Goal: Task Accomplishment & Management: Manage account settings

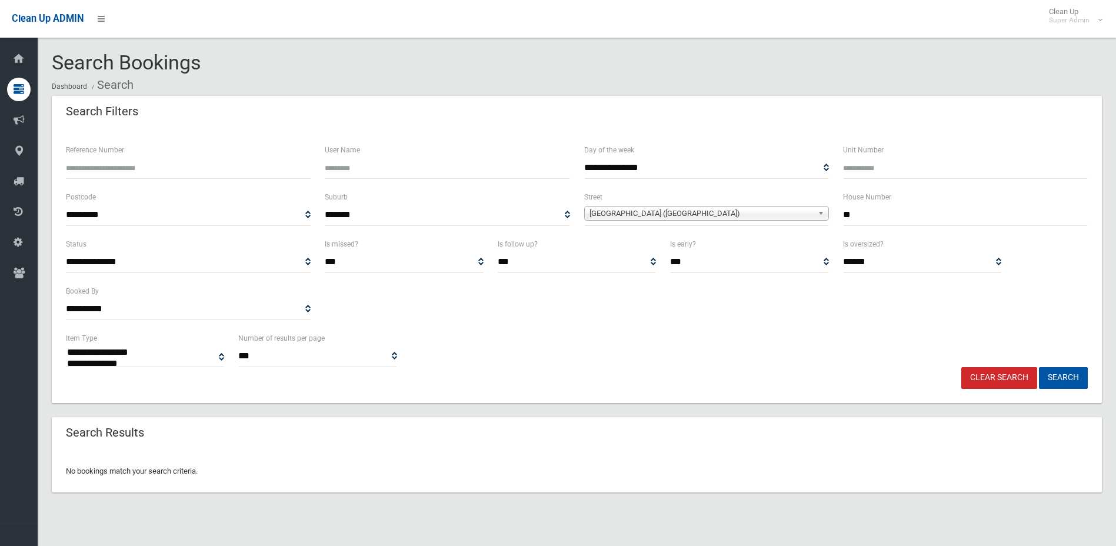
select select
drag, startPoint x: 0, startPoint y: 0, endPoint x: 215, endPoint y: 161, distance: 269.1
click at [214, 165] on input "Reference Number" at bounding box center [188, 168] width 245 height 22
type input "******"
click at [1039, 367] on button "Search" at bounding box center [1063, 378] width 49 height 22
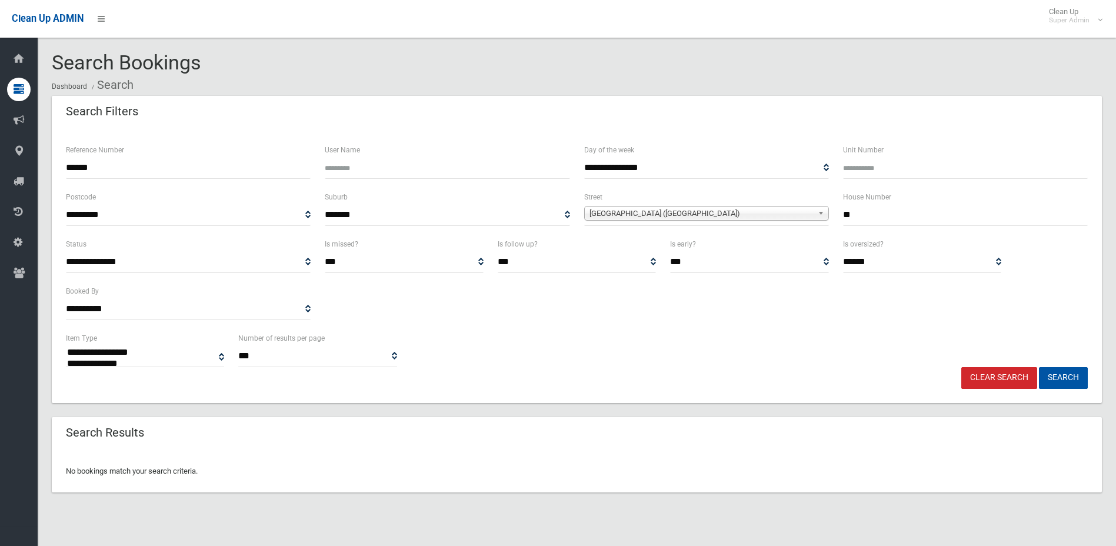
select select
drag, startPoint x: 100, startPoint y: 170, endPoint x: -24, endPoint y: 172, distance: 124.2
click at [0, 172] on html "Clean Up ADMIN Clean Up Super Admin Logout Search Bookings Dashboard Search" at bounding box center [558, 273] width 1116 height 546
click at [994, 382] on link "Clear Search" at bounding box center [1000, 378] width 76 height 22
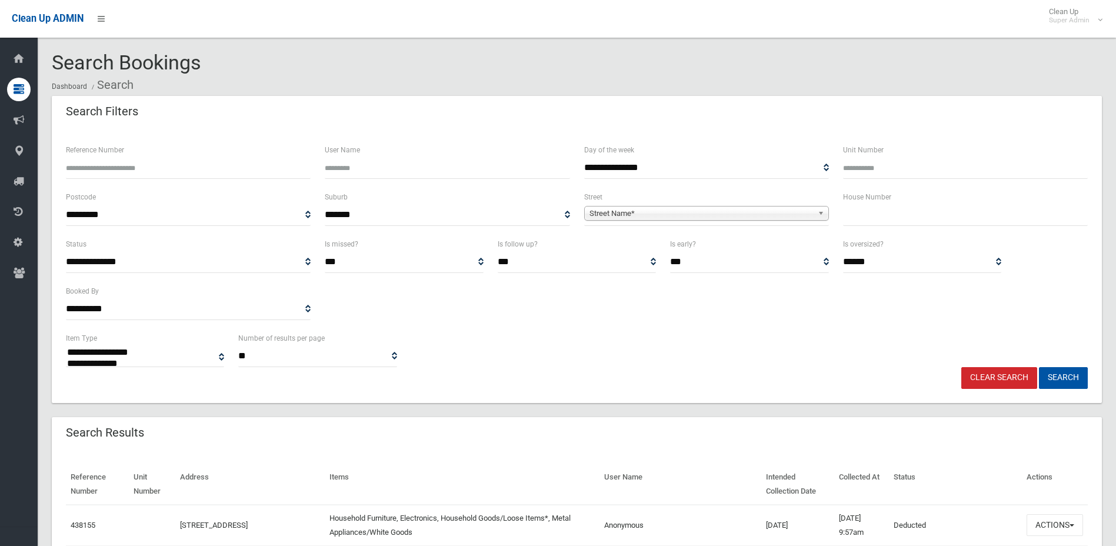
select select
click at [268, 169] on input "Reference Number" at bounding box center [188, 168] width 245 height 22
paste input "******"
type input "******"
click at [1039, 367] on button "Search" at bounding box center [1063, 378] width 49 height 22
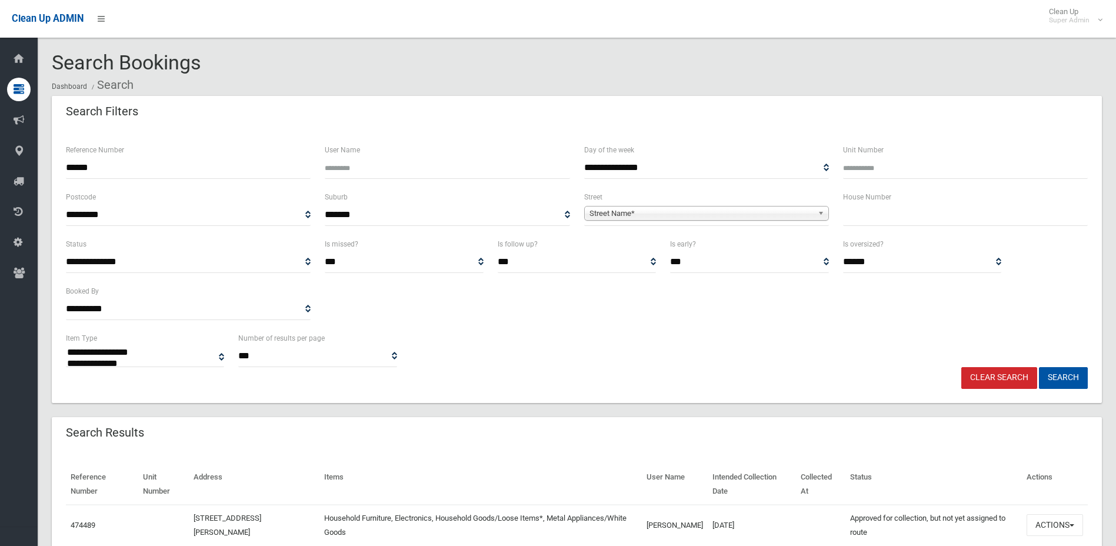
select select
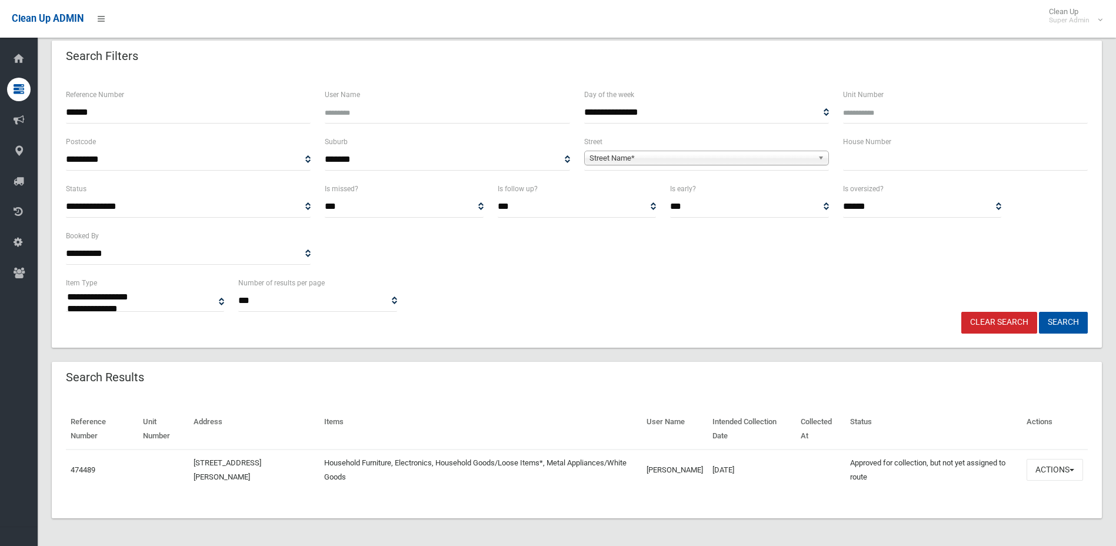
scroll to position [56, 0]
click at [1061, 468] on button "Actions" at bounding box center [1055, 469] width 56 height 22
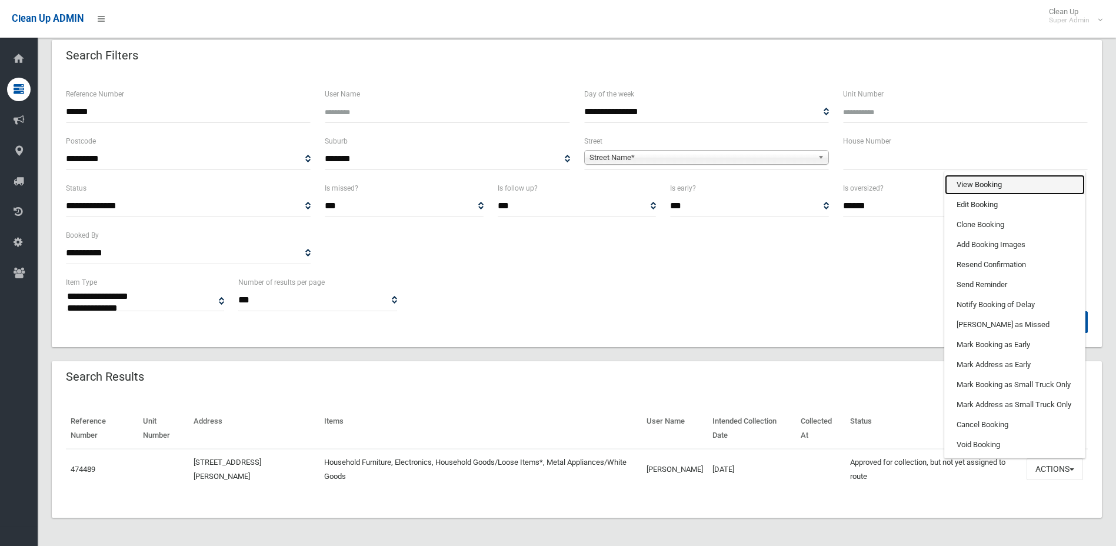
click at [988, 182] on link "View Booking" at bounding box center [1015, 185] width 140 height 20
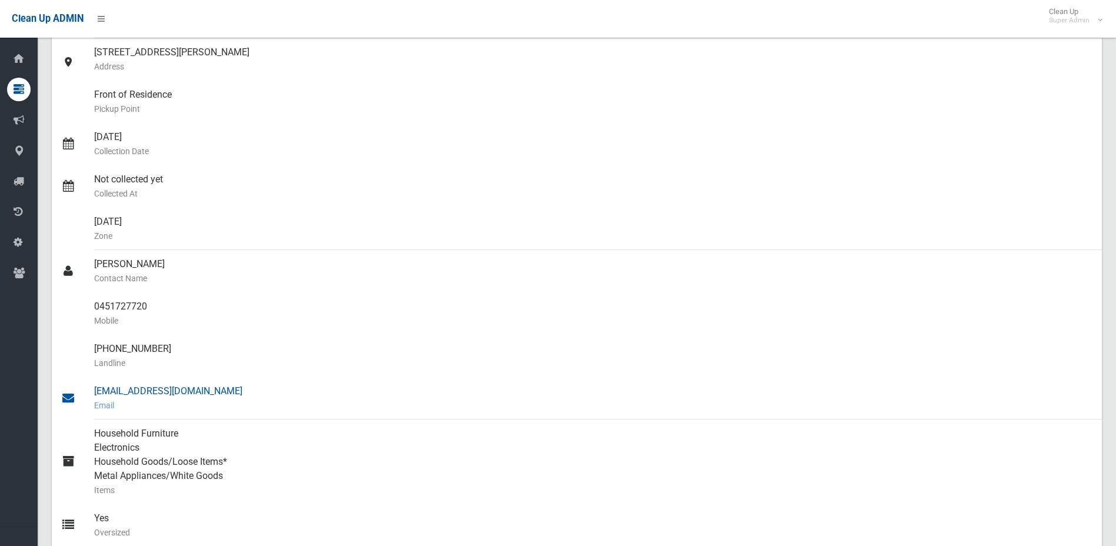
scroll to position [59, 0]
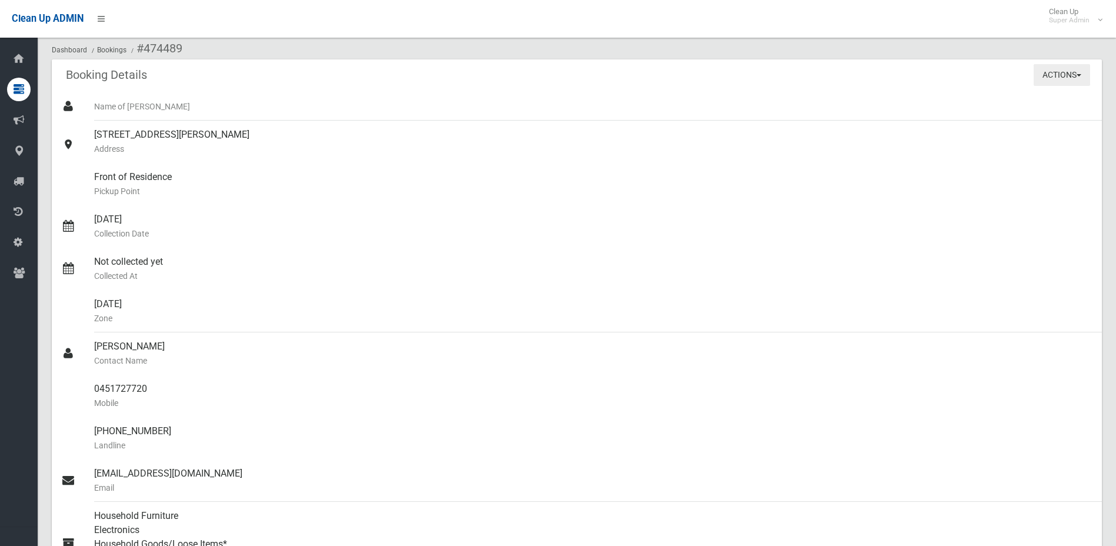
click at [1048, 71] on button "Actions" at bounding box center [1062, 75] width 56 height 22
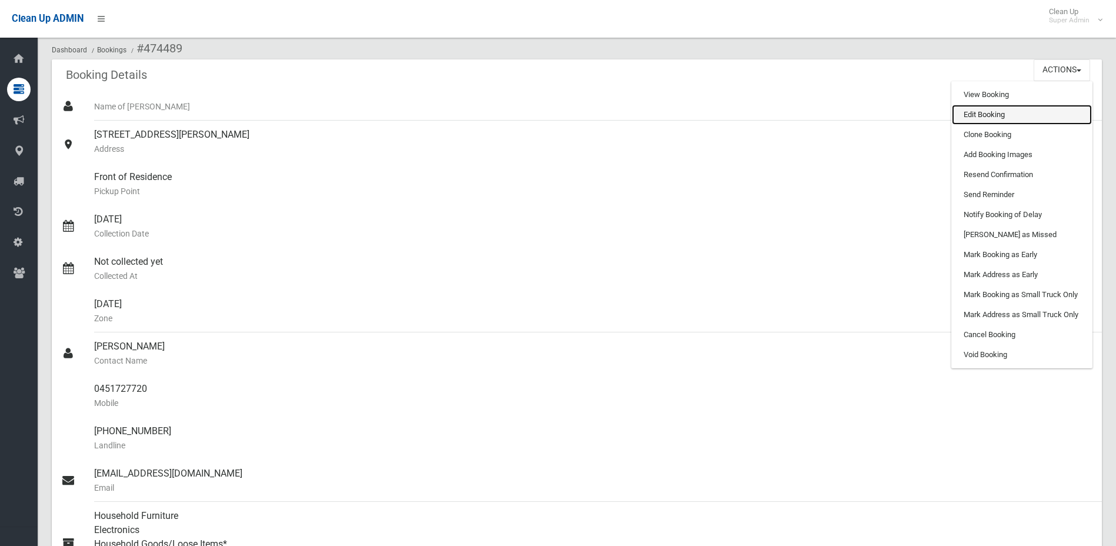
click at [1018, 116] on link "Edit Booking" at bounding box center [1022, 115] width 140 height 20
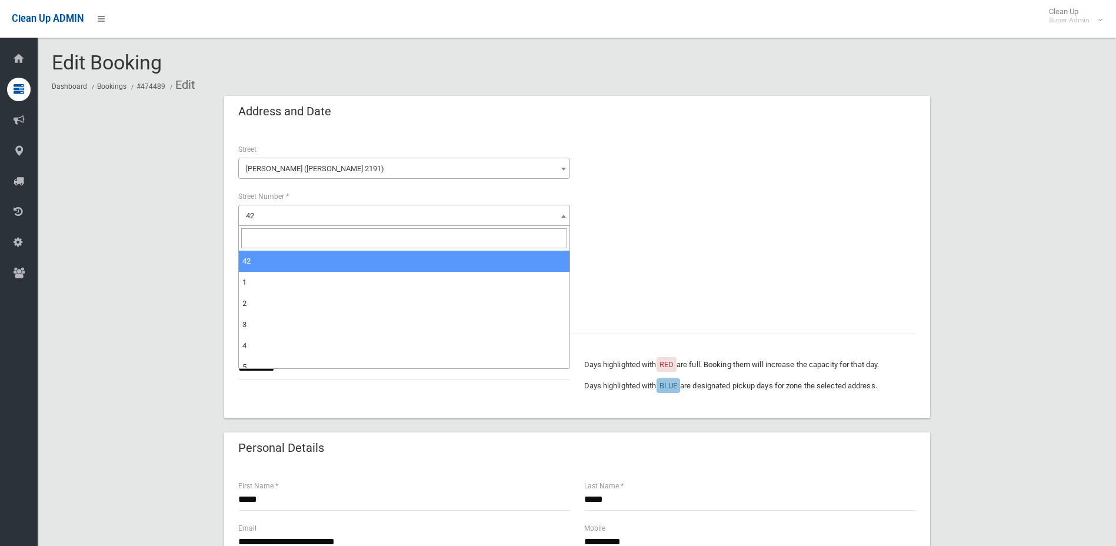
click at [308, 211] on span "42" at bounding box center [404, 216] width 326 height 16
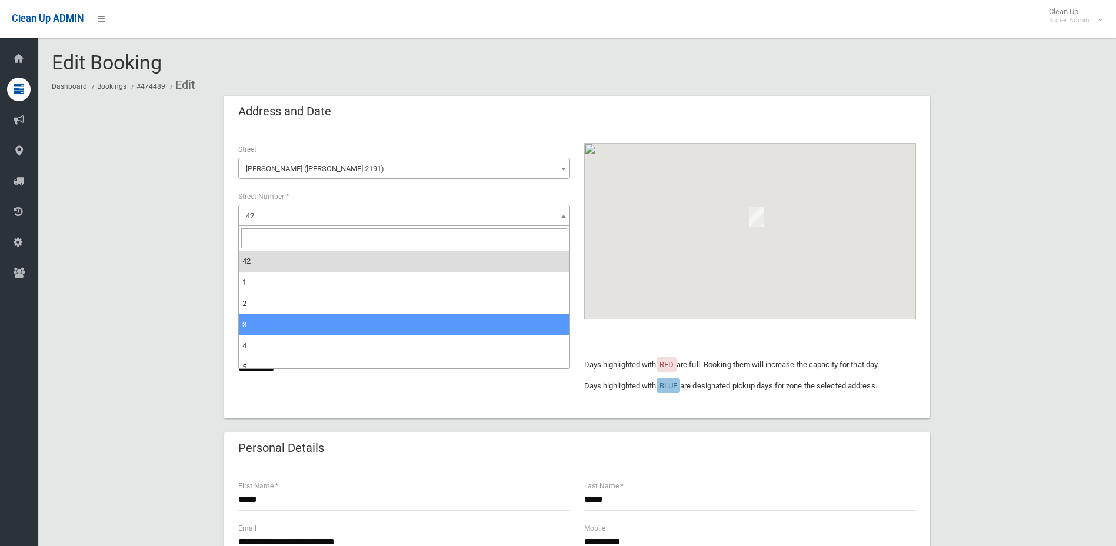
select select "*"
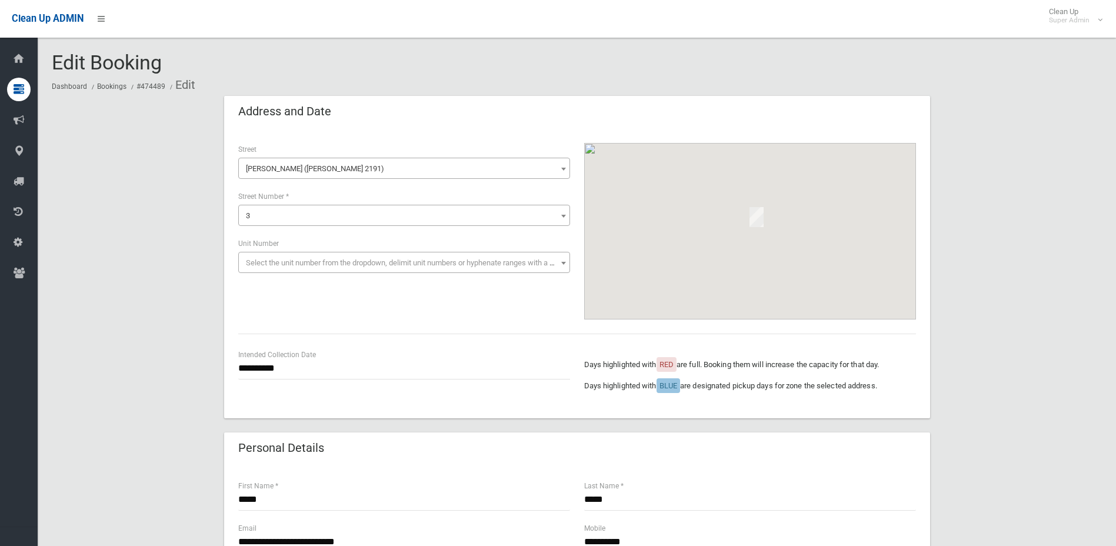
click at [288, 221] on span "3" at bounding box center [404, 216] width 326 height 16
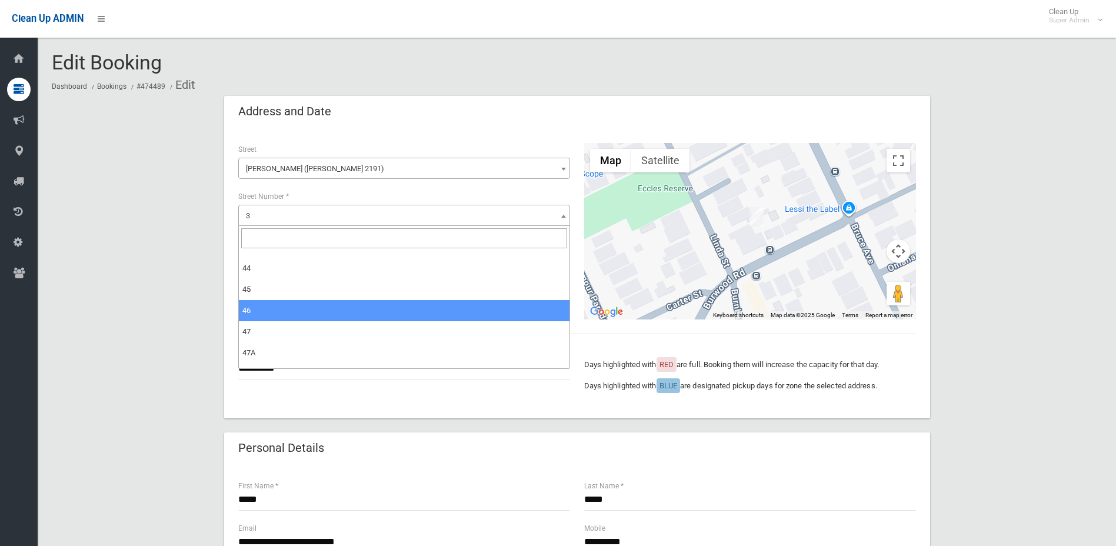
scroll to position [824, 0]
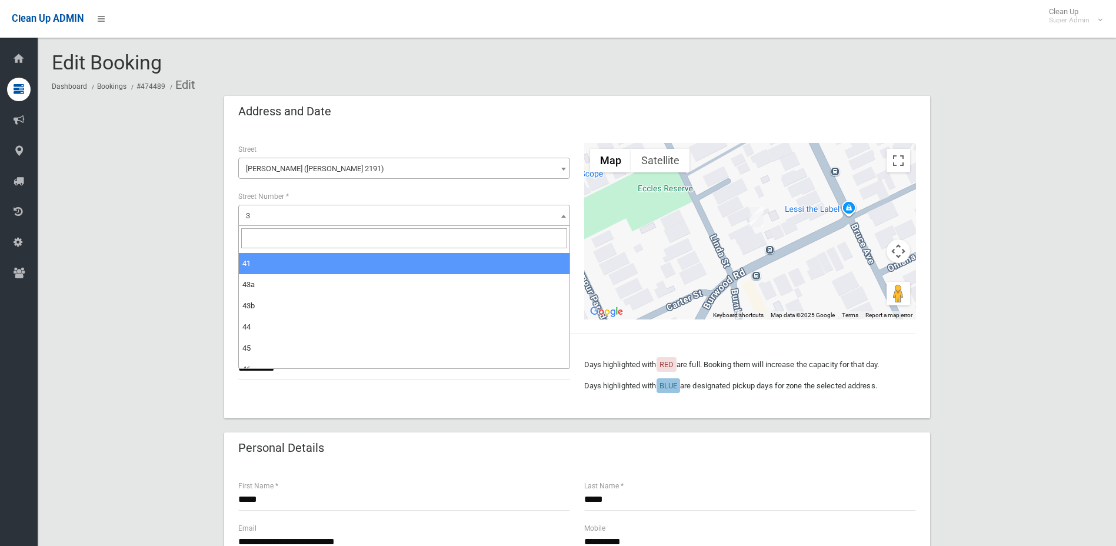
click at [326, 237] on input "search" at bounding box center [404, 238] width 326 height 20
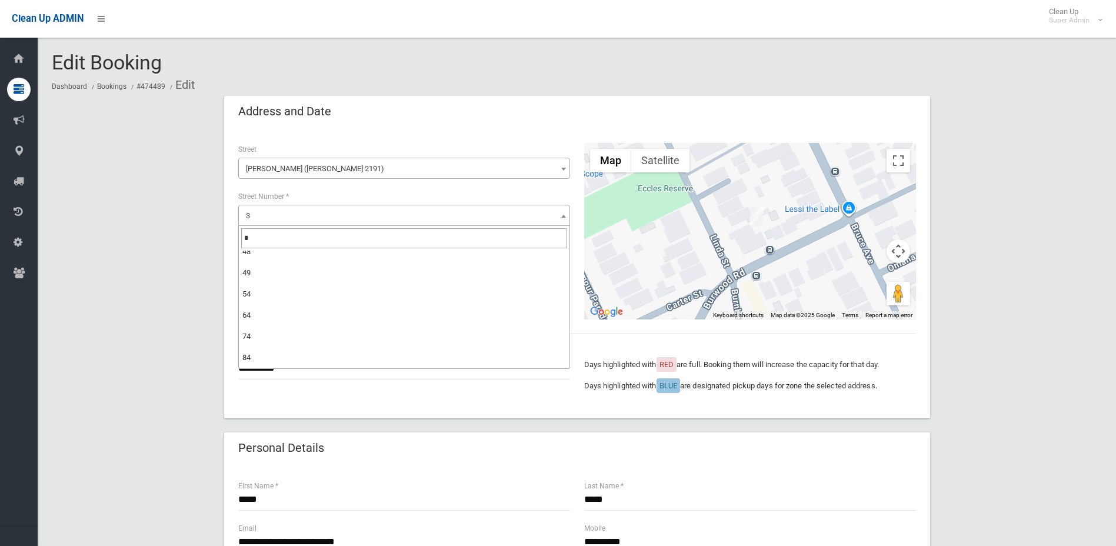
scroll to position [0, 0]
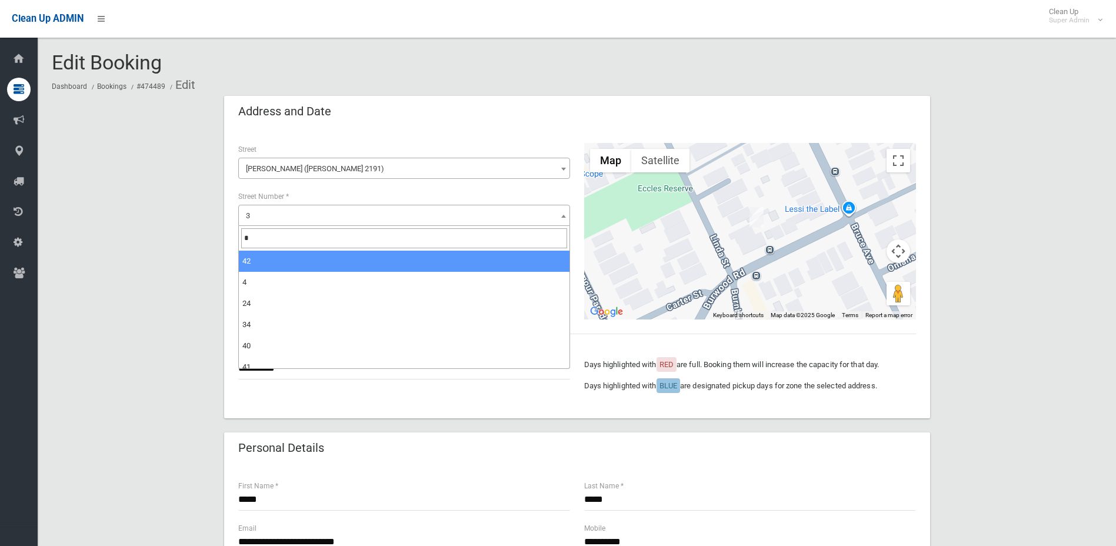
type input "**"
select select "**"
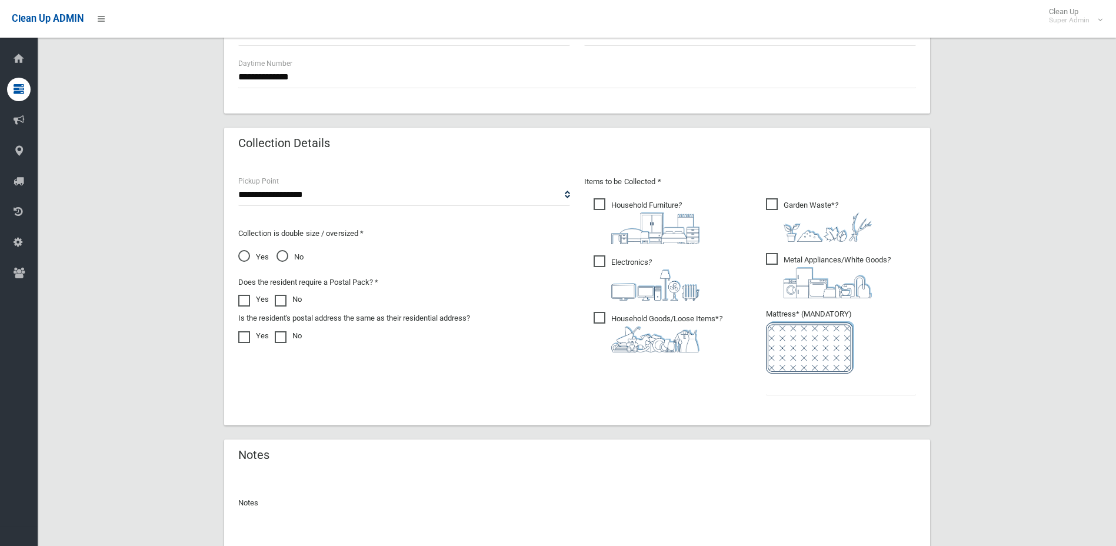
scroll to position [613, 0]
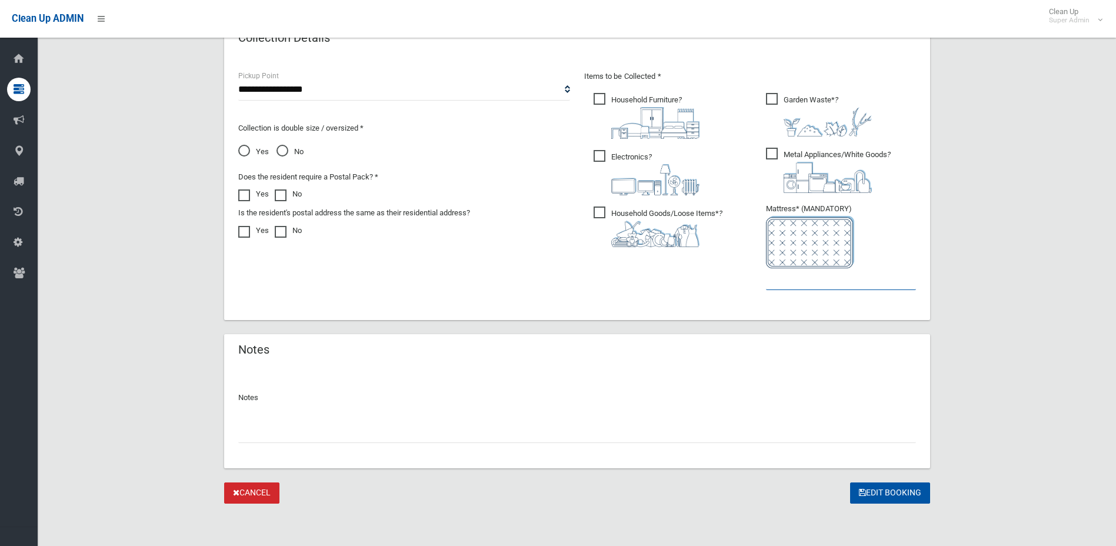
click at [834, 273] on input "text" at bounding box center [841, 279] width 150 height 22
type input "*"
click at [902, 490] on button "Edit Booking" at bounding box center [890, 494] width 80 height 22
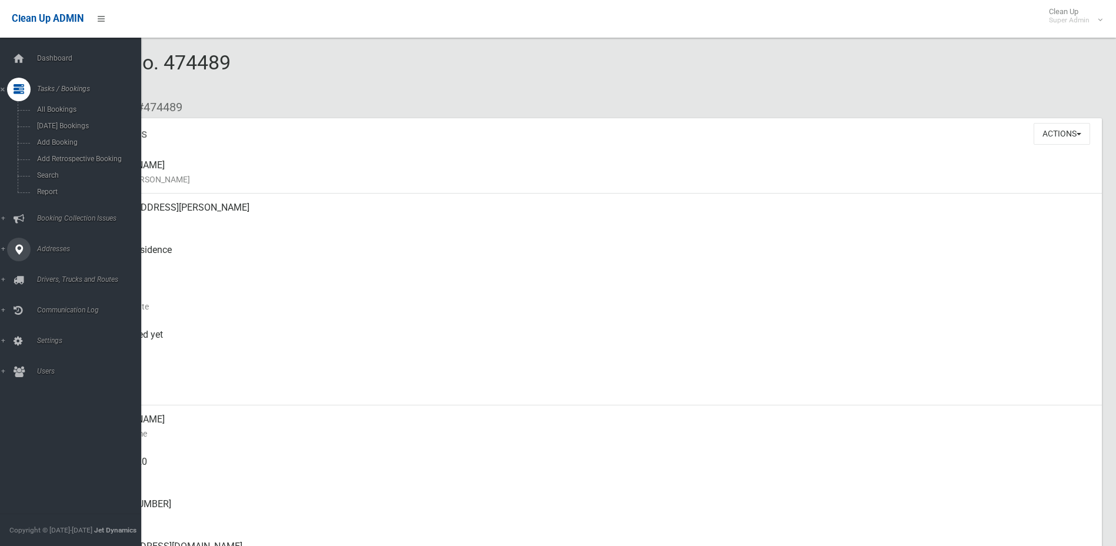
click at [42, 257] on link "Addresses" at bounding box center [75, 250] width 150 height 24
click at [58, 164] on link "All Addresses" at bounding box center [75, 170] width 150 height 16
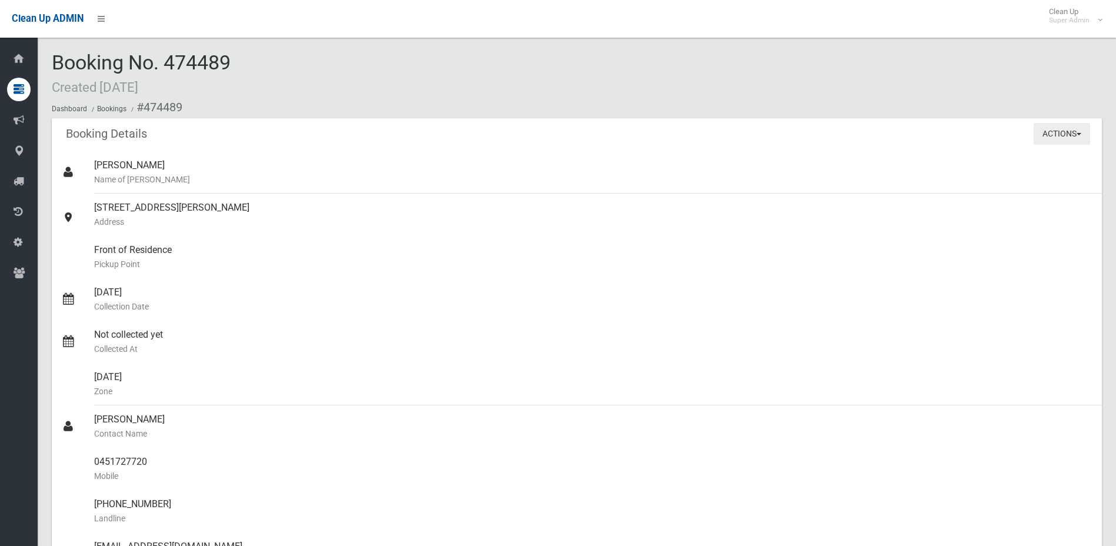
click at [1053, 135] on button "Actions" at bounding box center [1062, 134] width 56 height 22
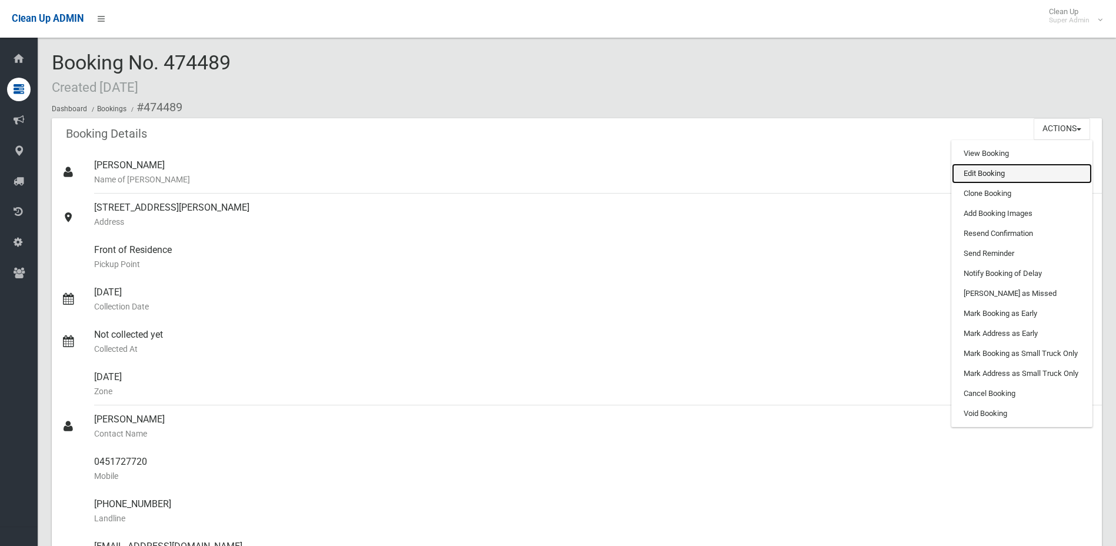
click at [1007, 177] on link "Edit Booking" at bounding box center [1022, 174] width 140 height 20
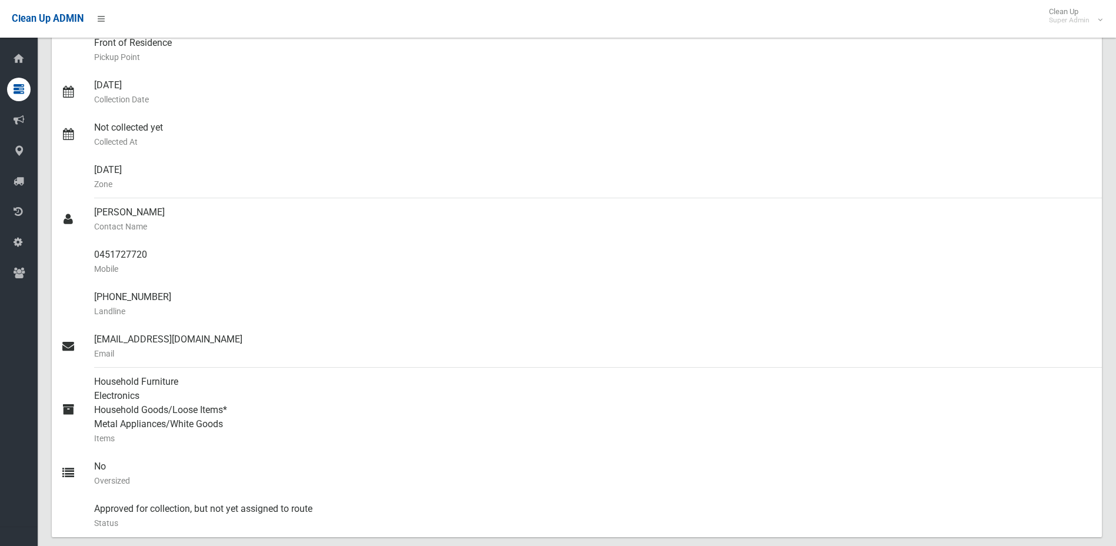
scroll to position [91, 0]
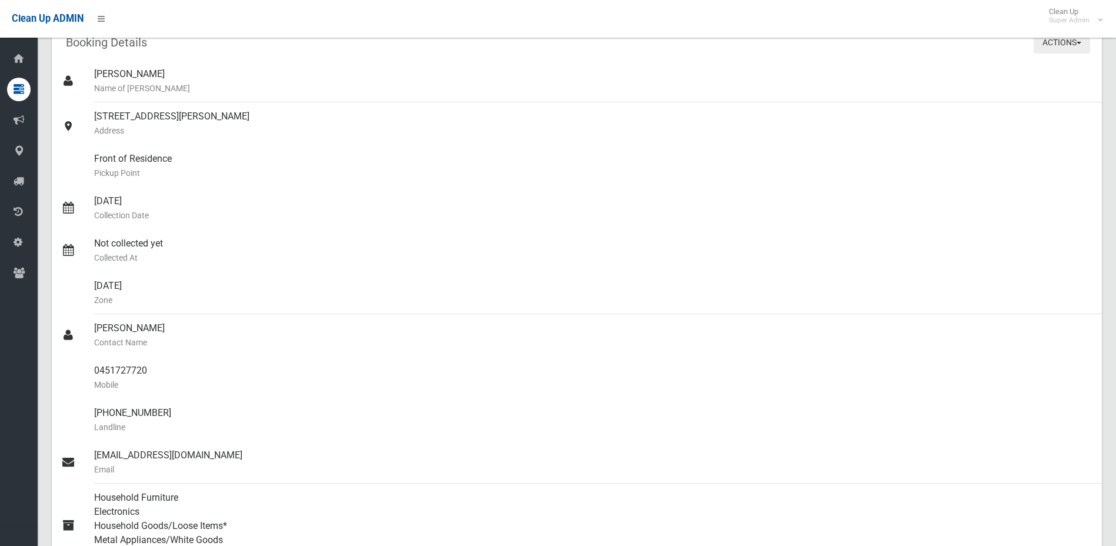
click at [1071, 49] on button "Actions" at bounding box center [1062, 43] width 56 height 22
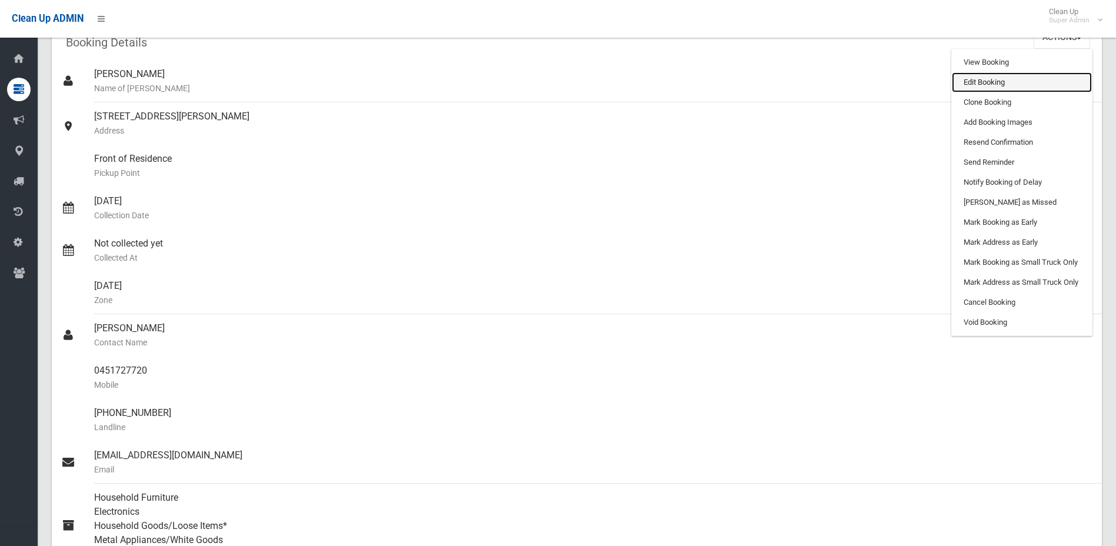
click at [987, 91] on link "Edit Booking" at bounding box center [1022, 82] width 140 height 20
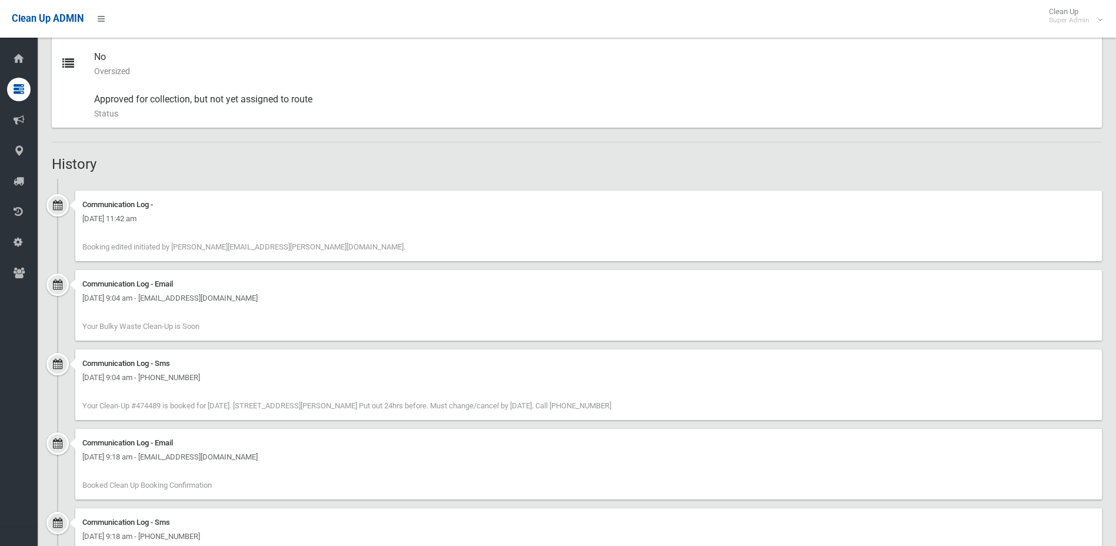
scroll to position [680, 0]
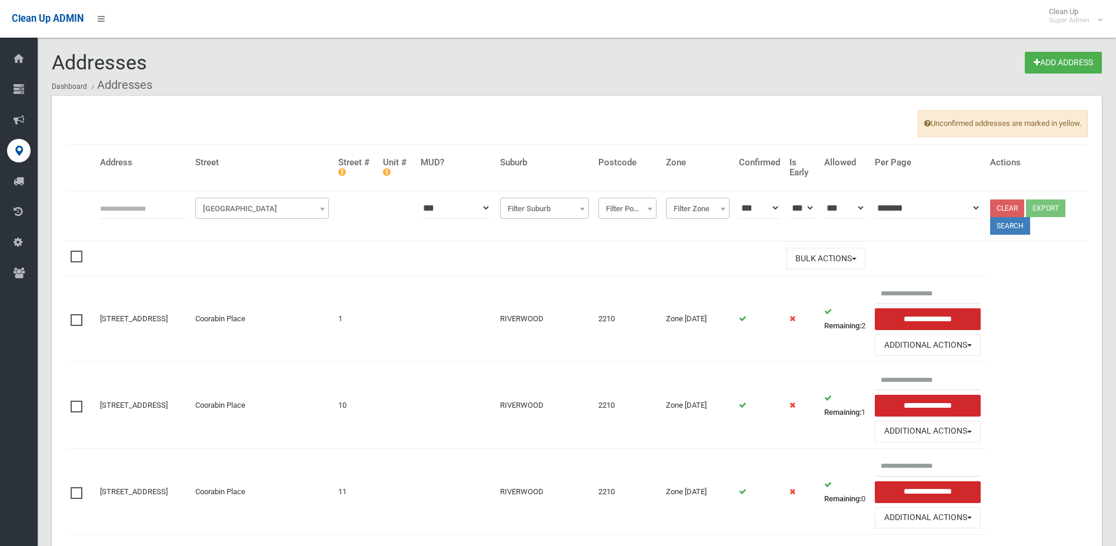
click at [144, 207] on input "text" at bounding box center [143, 208] width 86 height 22
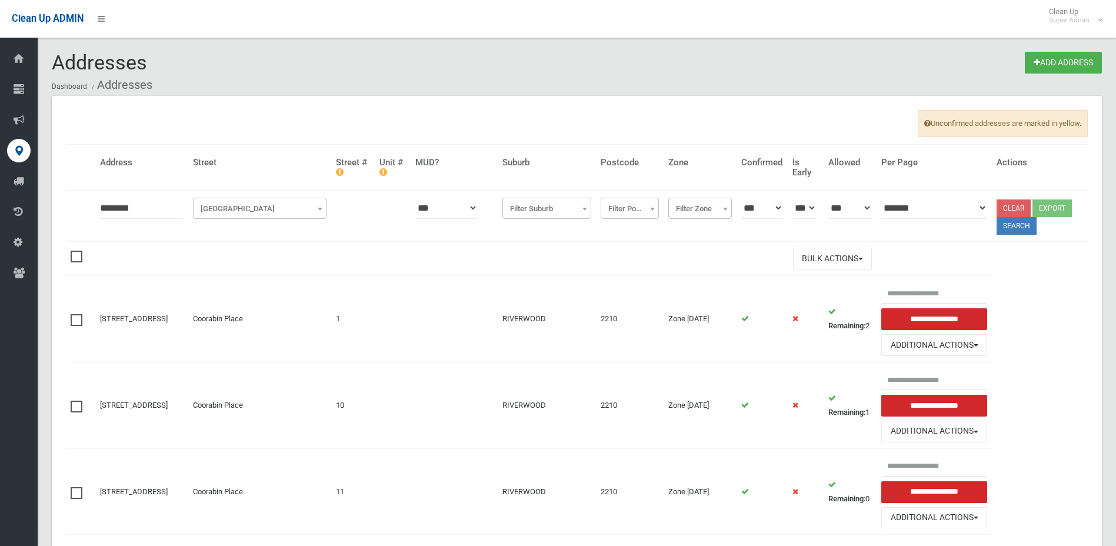
type input "********"
click button at bounding box center [0, 0] width 0 height 0
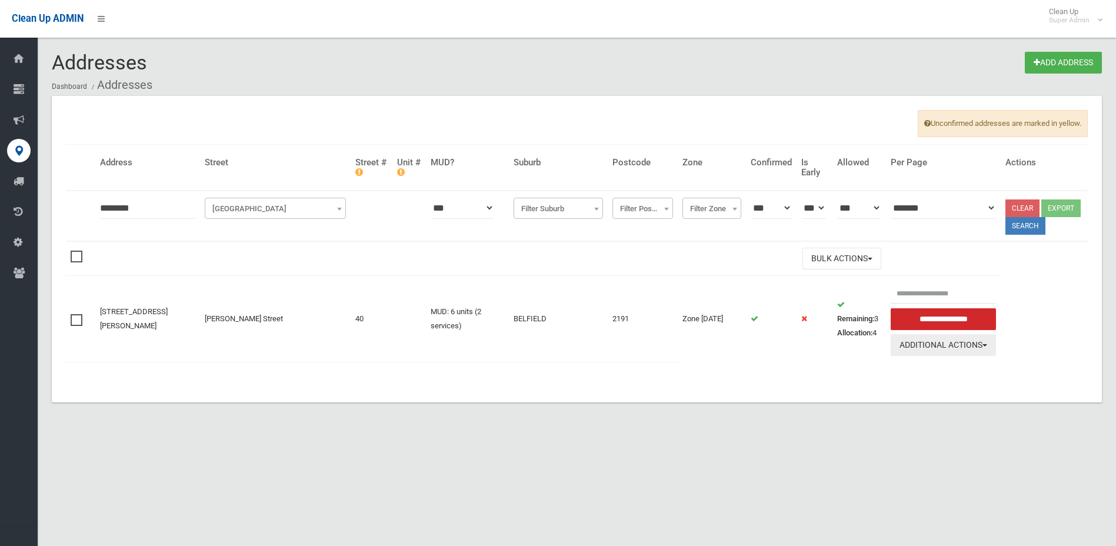
click at [982, 344] on button "Additional Actions" at bounding box center [943, 345] width 105 height 22
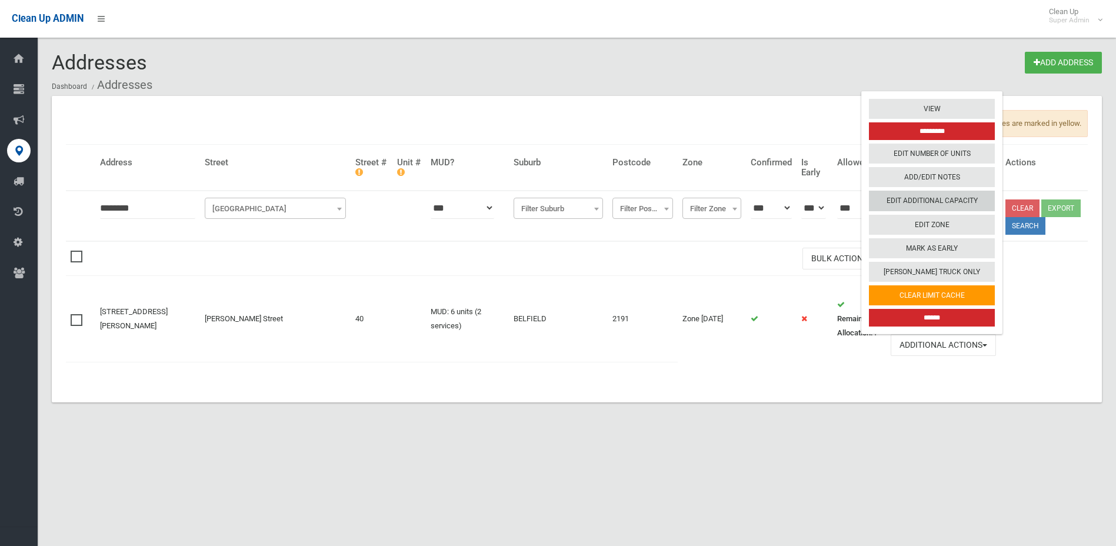
click at [936, 207] on link "Edit Additional Capacity" at bounding box center [932, 201] width 126 height 20
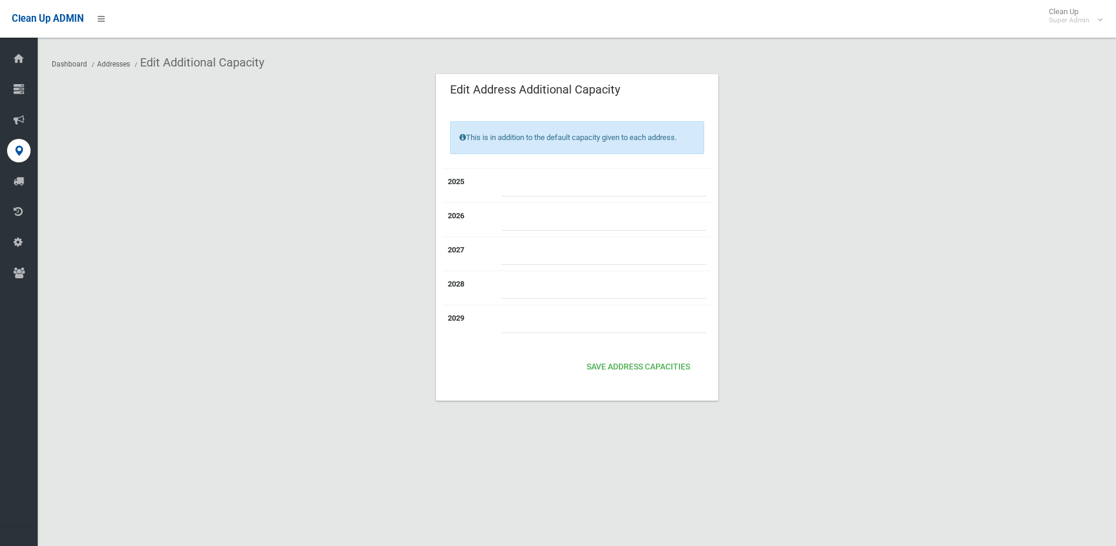
click at [506, 187] on input "number" at bounding box center [603, 186] width 205 height 22
type input "*"
click at [624, 373] on button "Save Address capacities" at bounding box center [638, 368] width 113 height 22
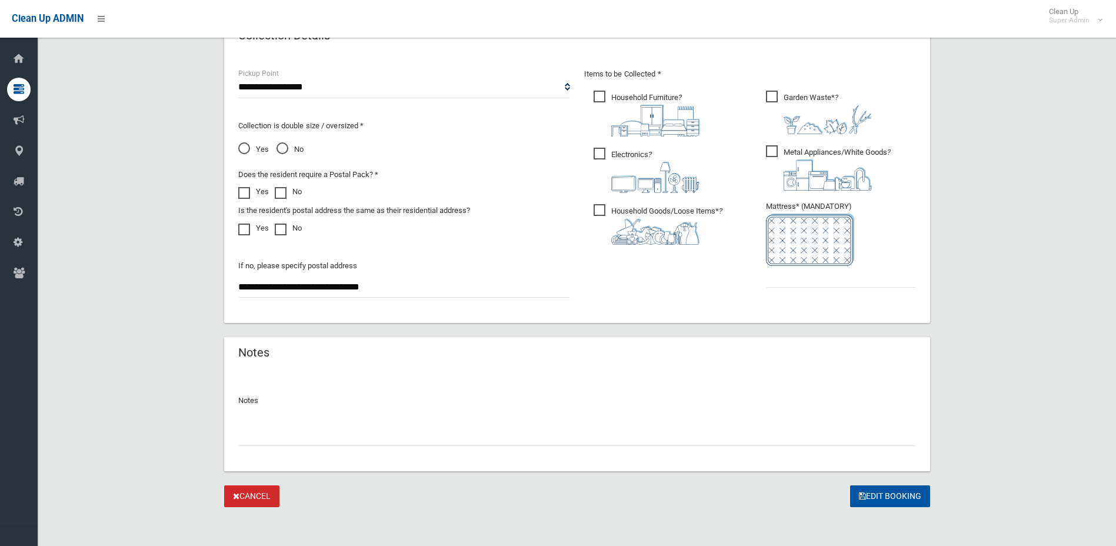
scroll to position [619, 0]
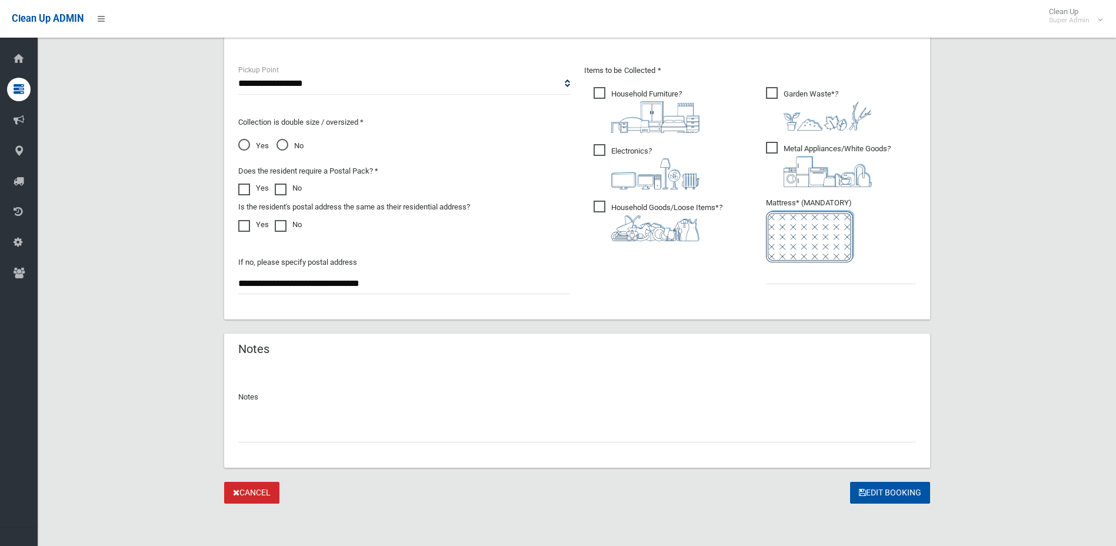
click at [510, 416] on div at bounding box center [577, 426] width 678 height 31
click at [523, 433] on input "text" at bounding box center [577, 432] width 678 height 22
drag, startPoint x: 609, startPoint y: 431, endPoint x: 68, endPoint y: 395, distance: 541.5
type input "**********"
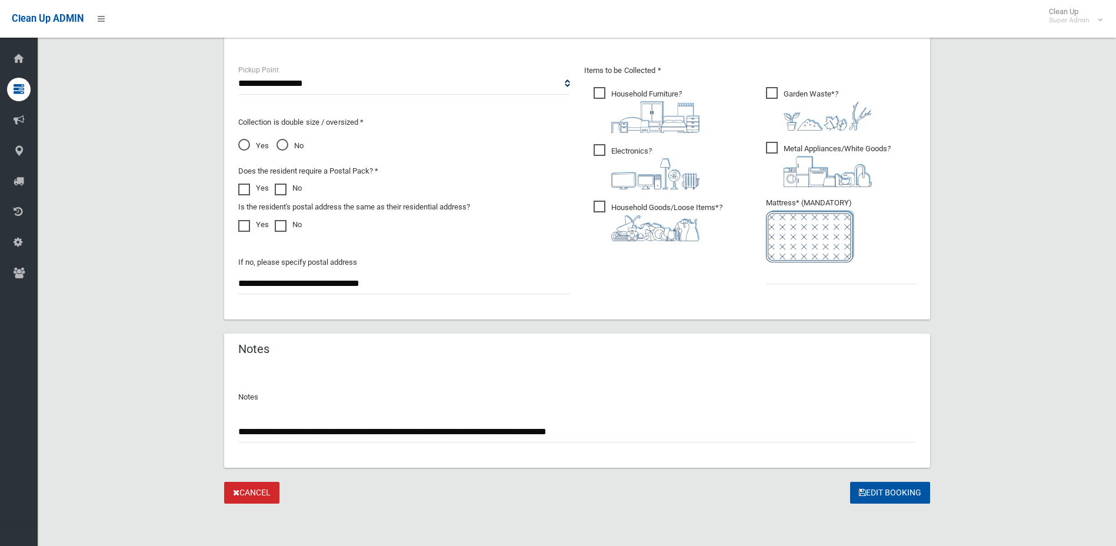
click at [254, 493] on link "Cancel" at bounding box center [251, 493] width 55 height 22
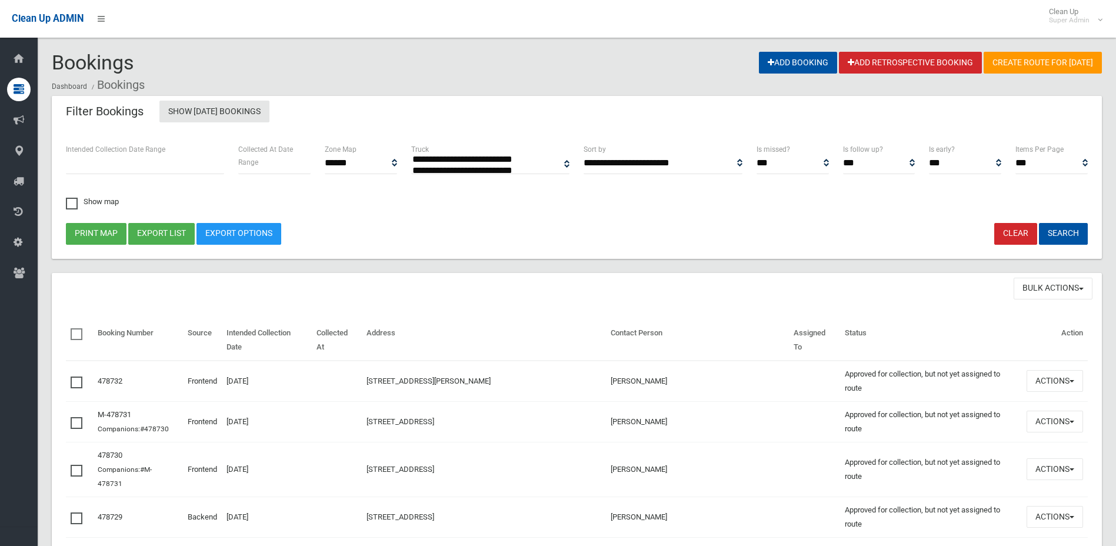
select select
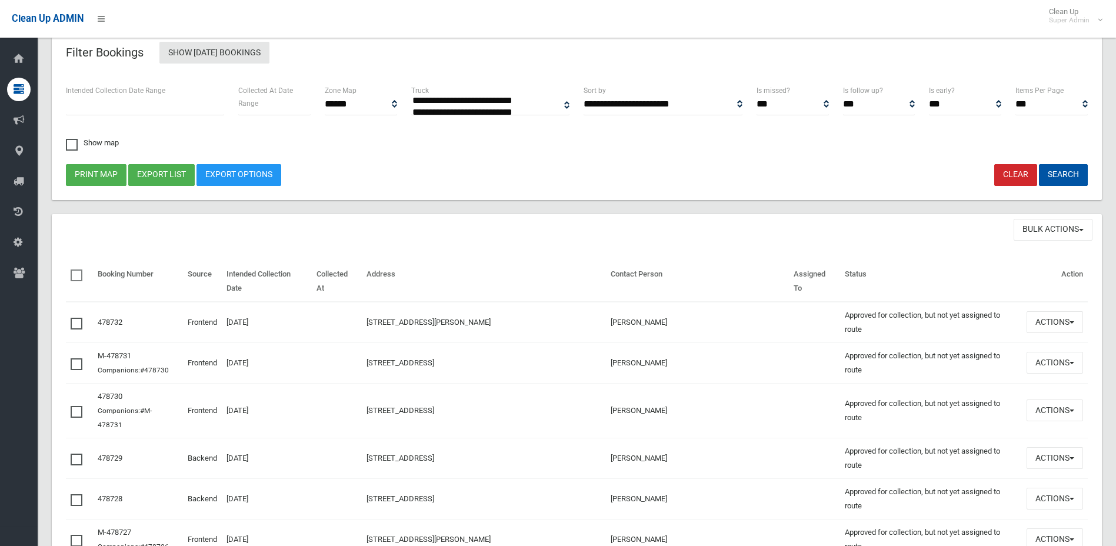
scroll to position [59, 0]
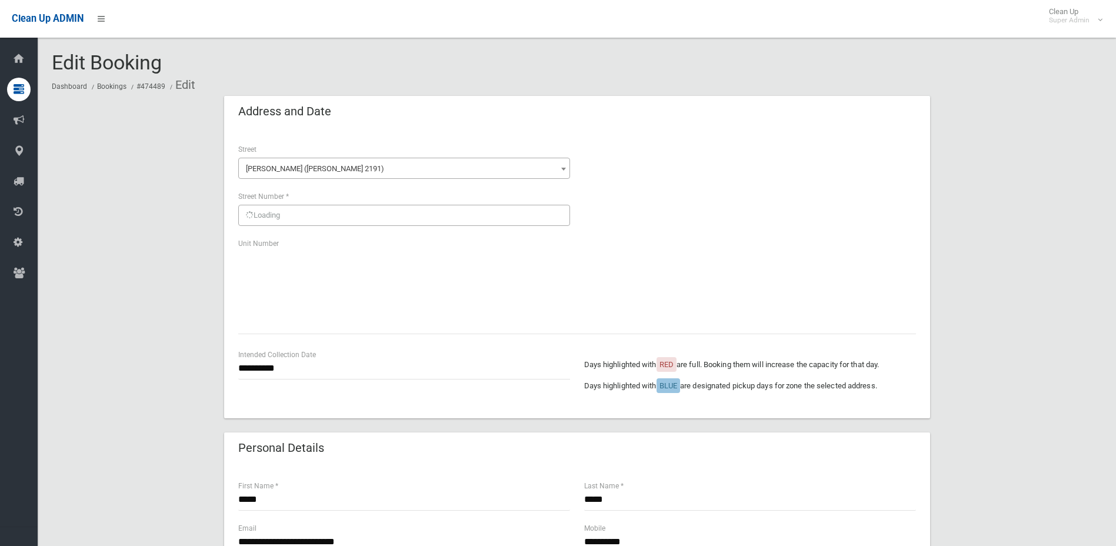
scroll to position [619, 0]
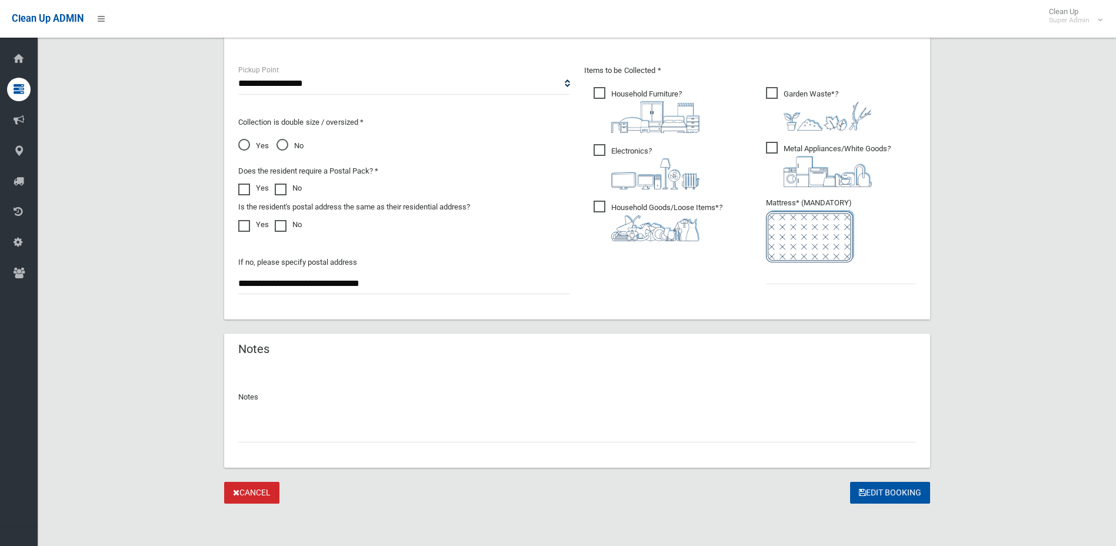
click at [421, 426] on input "text" at bounding box center [577, 432] width 678 height 22
click at [380, 424] on input "text" at bounding box center [577, 432] width 678 height 22
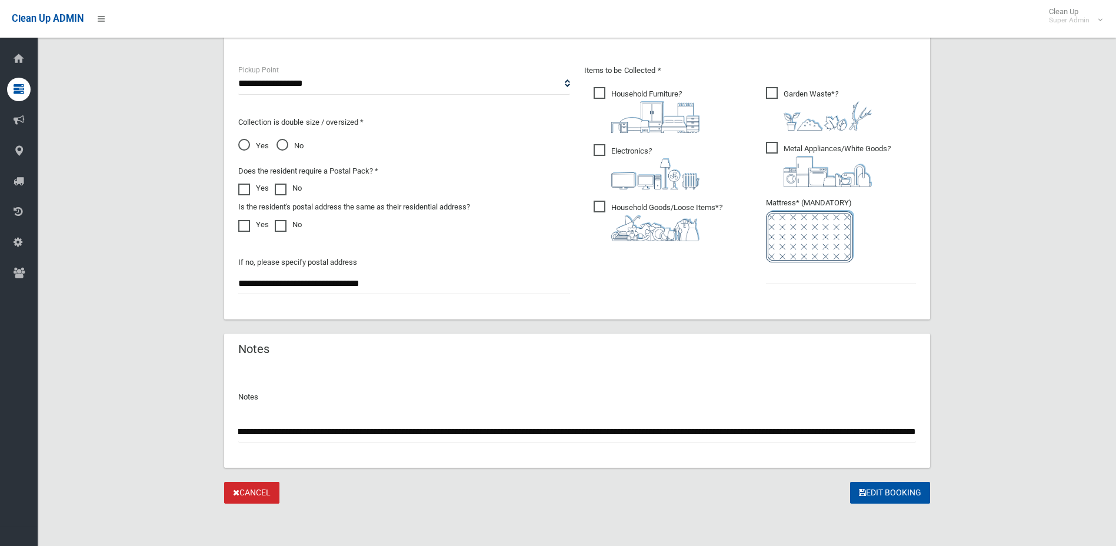
scroll to position [0, 585]
type input "**********"
click at [890, 484] on button "Edit Booking" at bounding box center [890, 493] width 80 height 22
click at [887, 265] on input "text" at bounding box center [841, 273] width 150 height 22
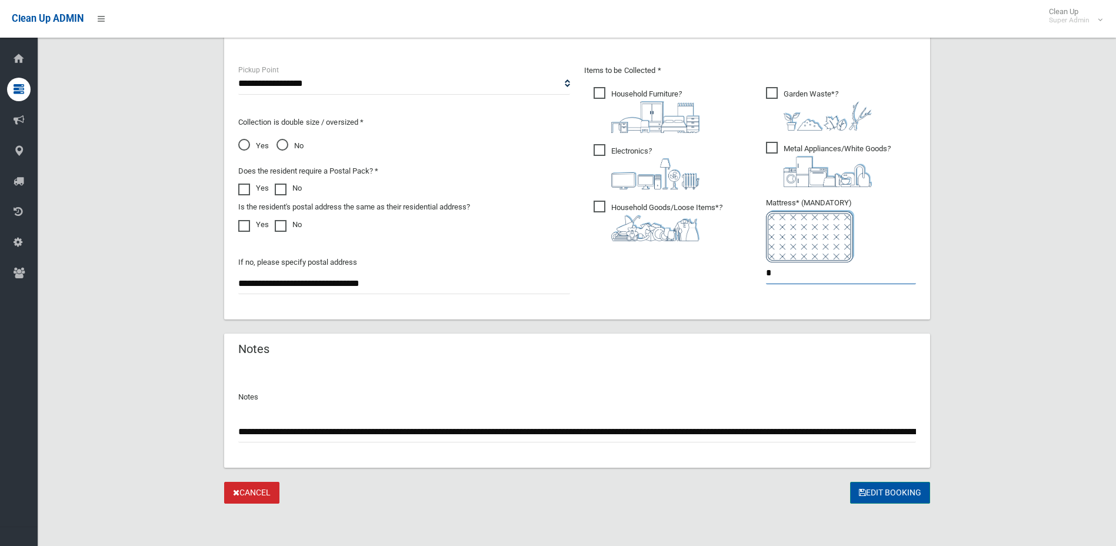
type input "*"
click at [891, 493] on button "Edit Booking" at bounding box center [890, 493] width 80 height 22
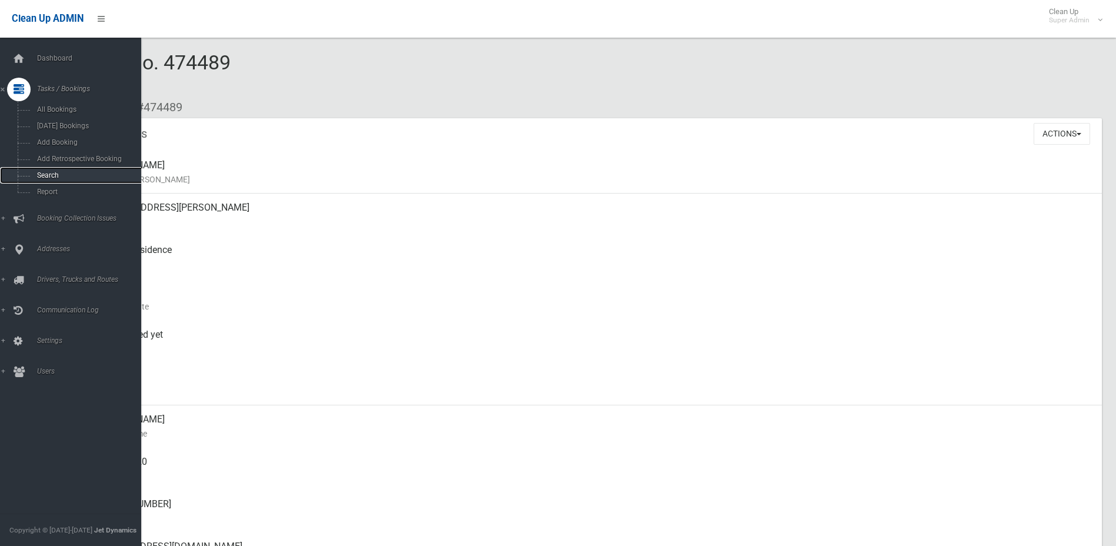
click at [49, 181] on link "Search" at bounding box center [75, 175] width 150 height 16
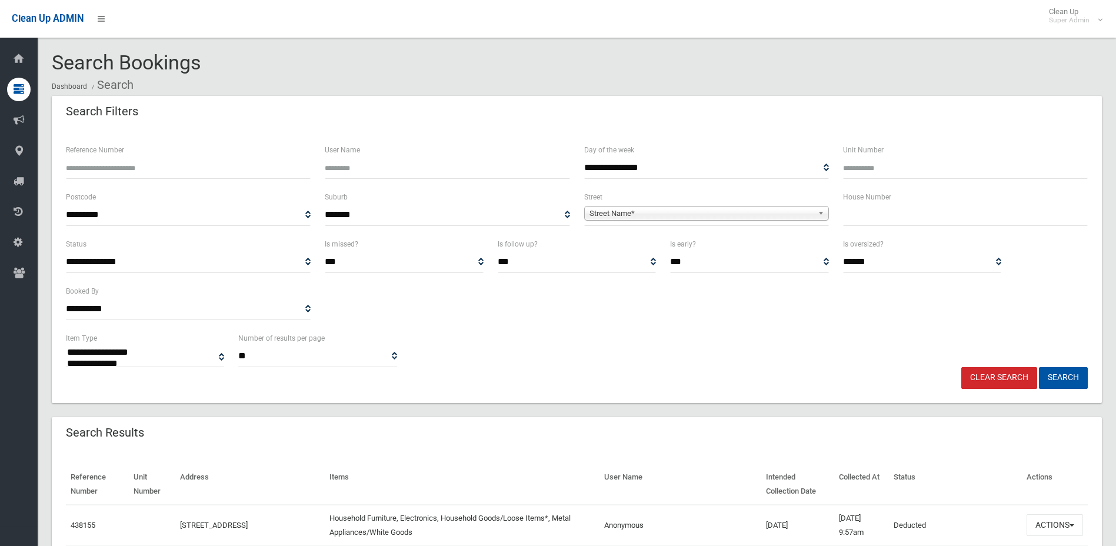
select select
type input "******"
click at [1039, 367] on button "Search" at bounding box center [1063, 378] width 49 height 22
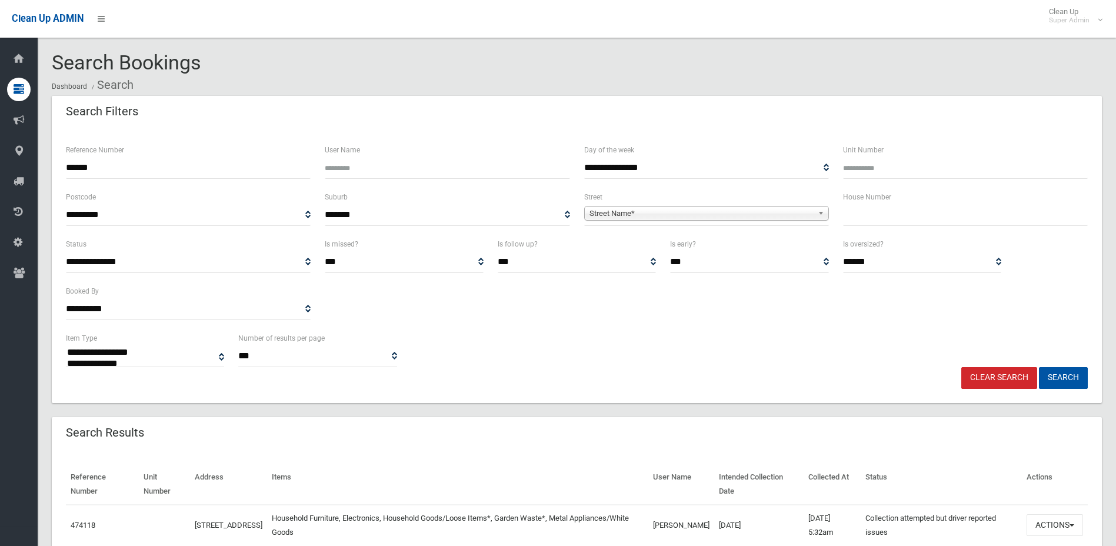
select select
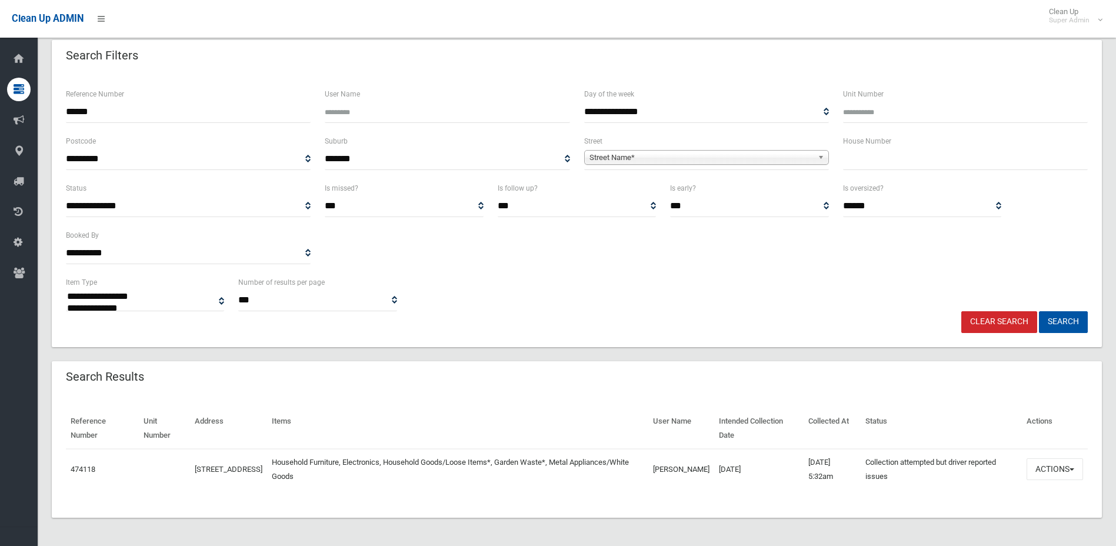
scroll to position [56, 0]
click at [1059, 474] on button "Actions" at bounding box center [1055, 469] width 56 height 22
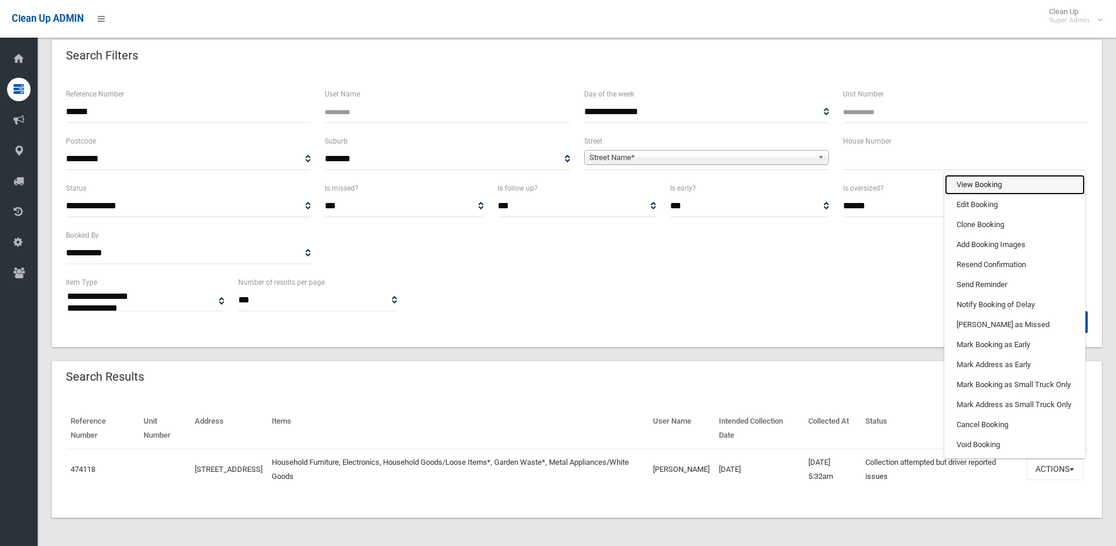
click at [1013, 187] on link "View Booking" at bounding box center [1015, 185] width 140 height 20
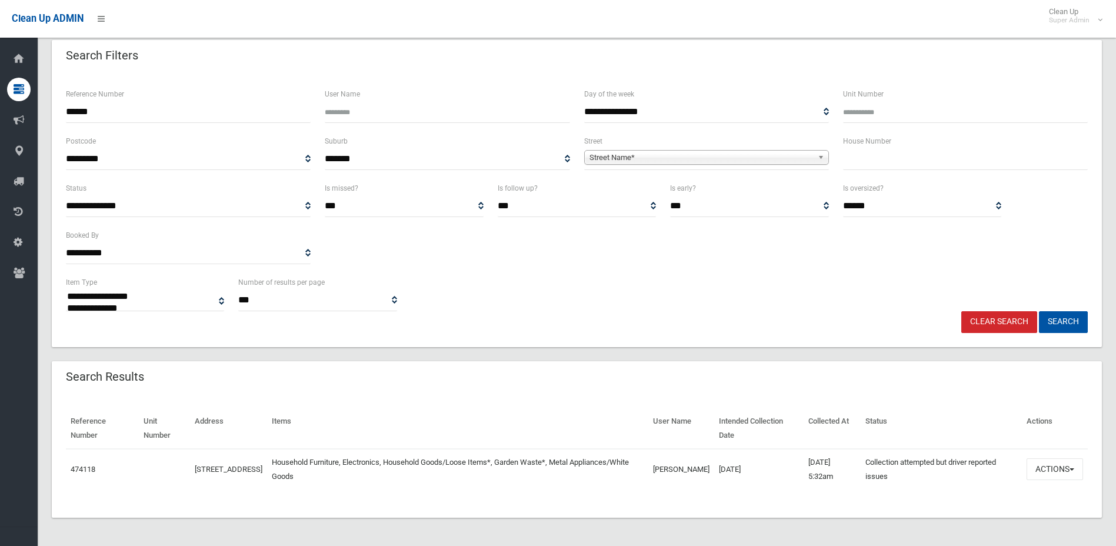
drag, startPoint x: 133, startPoint y: 121, endPoint x: 16, endPoint y: 126, distance: 116.6
click at [16, 126] on div "**********" at bounding box center [558, 252] width 1116 height 588
click at [816, 161] on link "Street Name*" at bounding box center [706, 157] width 245 height 15
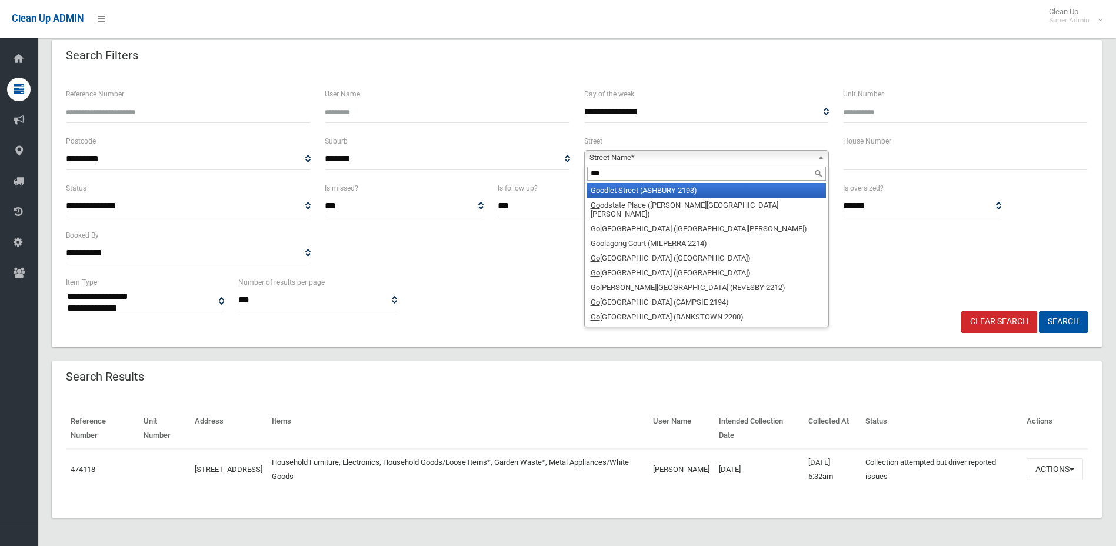
type input "****"
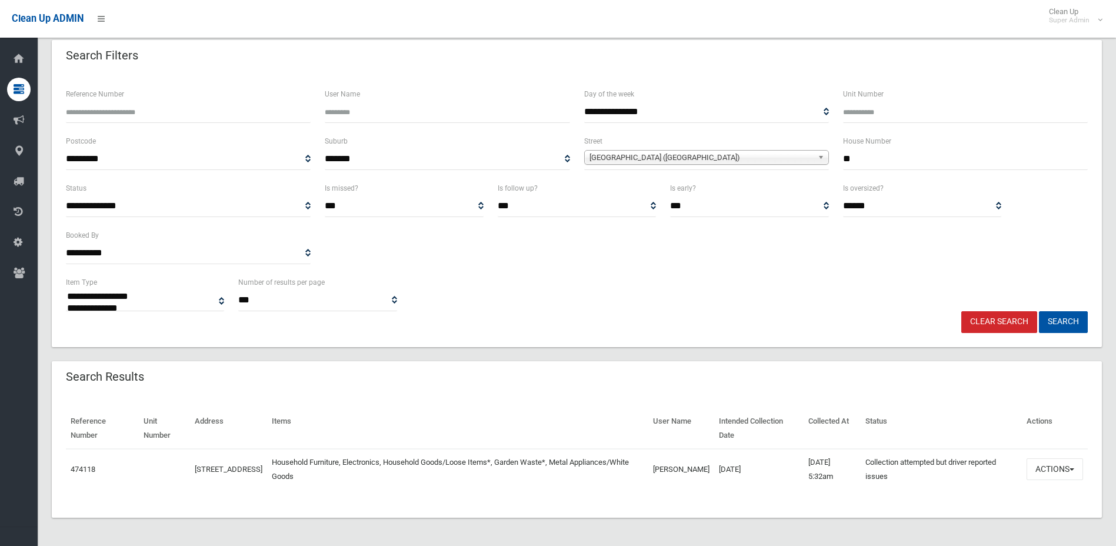
type input "*"
type input "**"
click at [1039, 311] on button "Search" at bounding box center [1063, 322] width 49 height 22
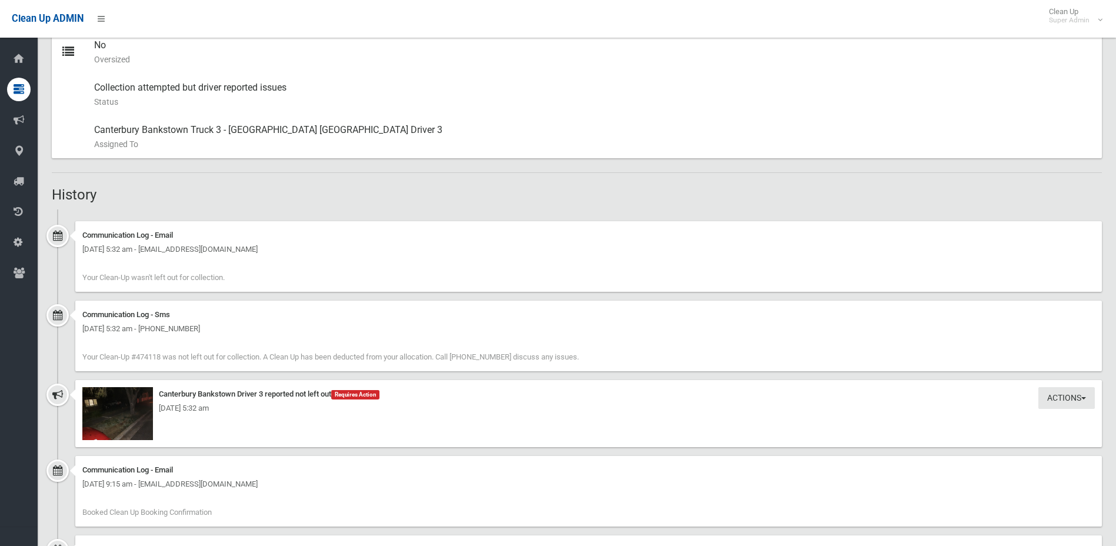
scroll to position [719, 0]
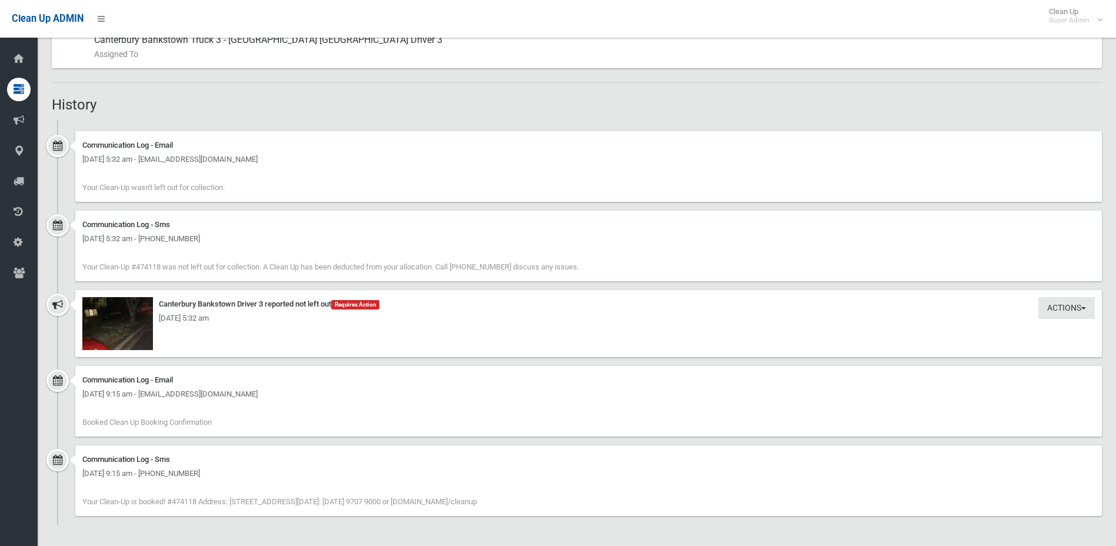
click at [143, 321] on div "[DATE] 5:32 am" at bounding box center [588, 318] width 1013 height 14
click at [134, 330] on img at bounding box center [117, 323] width 71 height 53
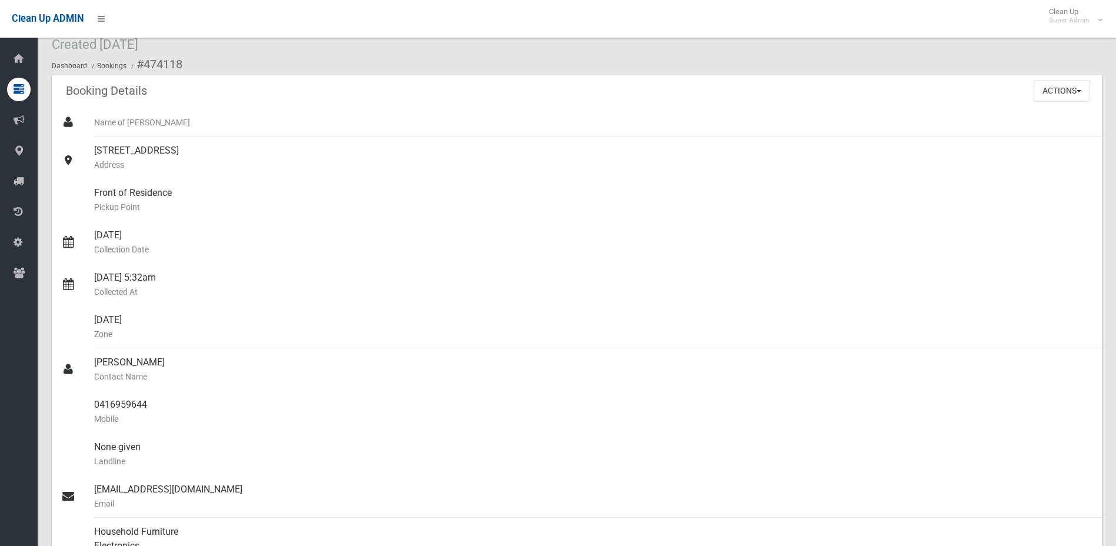
scroll to position [0, 0]
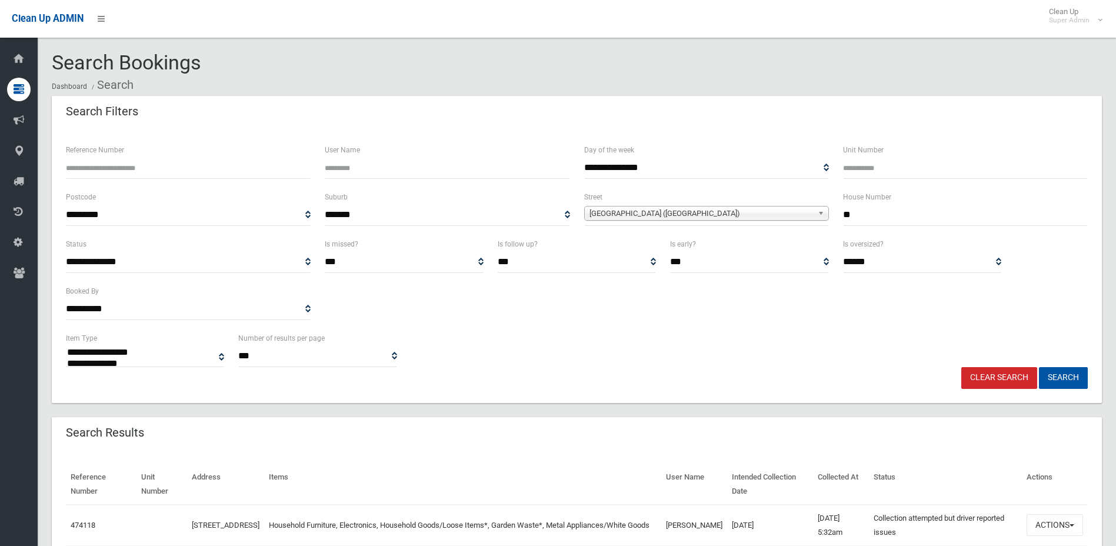
select select
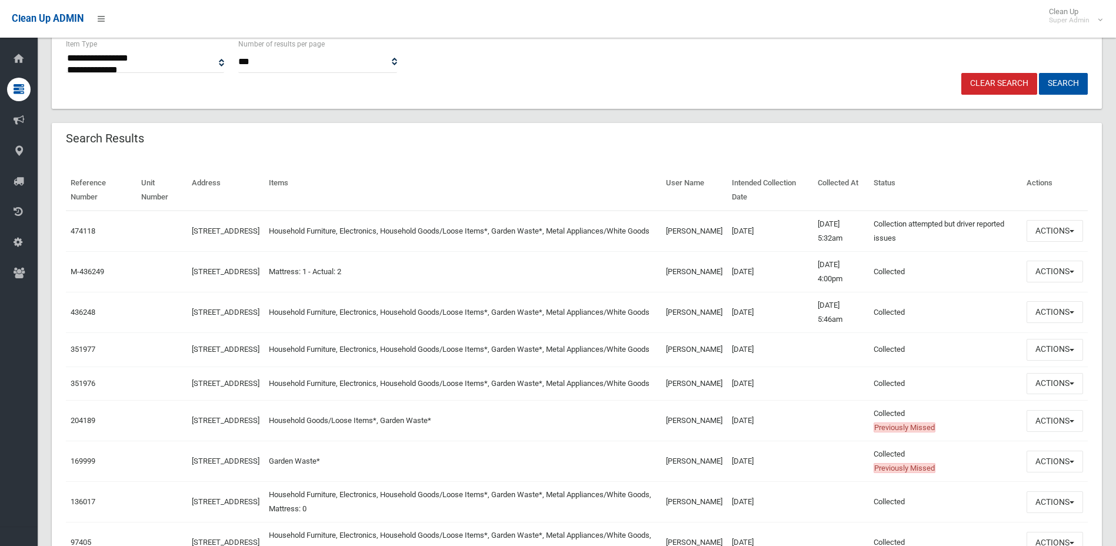
drag, startPoint x: 812, startPoint y: 221, endPoint x: 862, endPoint y: 239, distance: 52.7
click at [862, 239] on td "22/07/2025 5:32am" at bounding box center [841, 231] width 56 height 41
click at [1062, 230] on button "Actions" at bounding box center [1055, 231] width 56 height 22
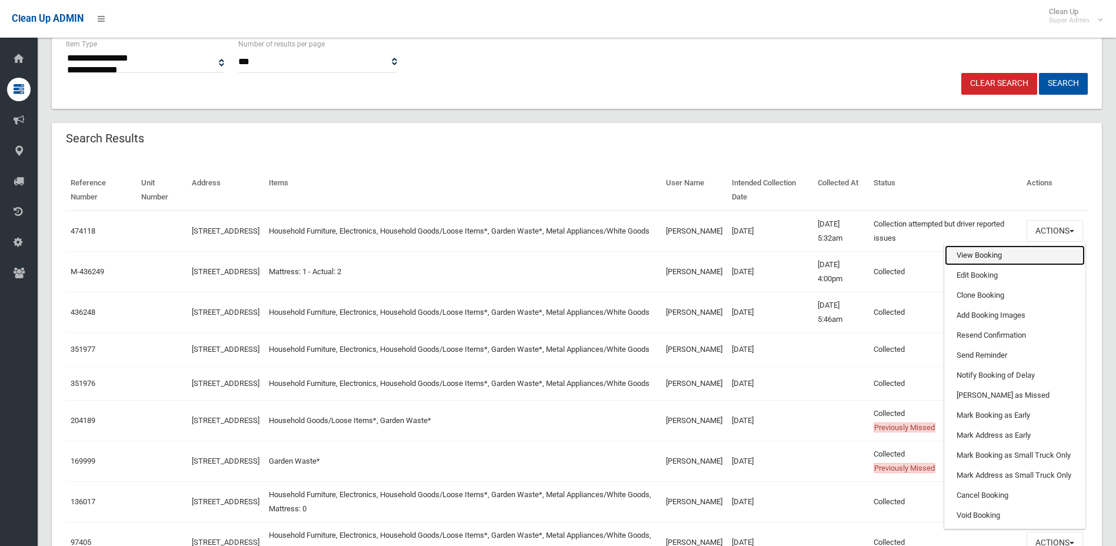
click at [1049, 254] on link "View Booking" at bounding box center [1015, 255] width 140 height 20
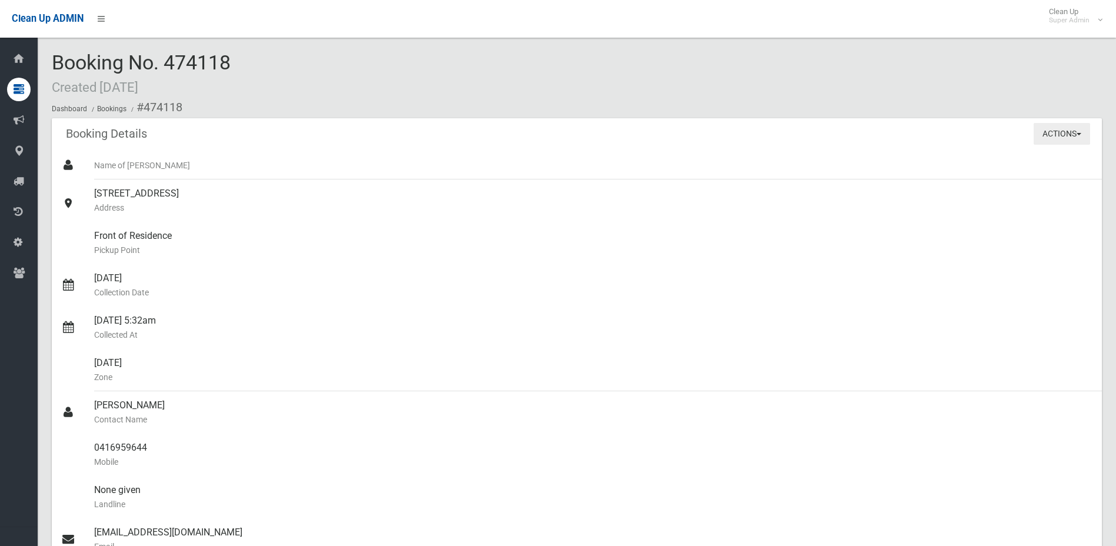
click at [1057, 131] on button "Actions" at bounding box center [1062, 134] width 56 height 22
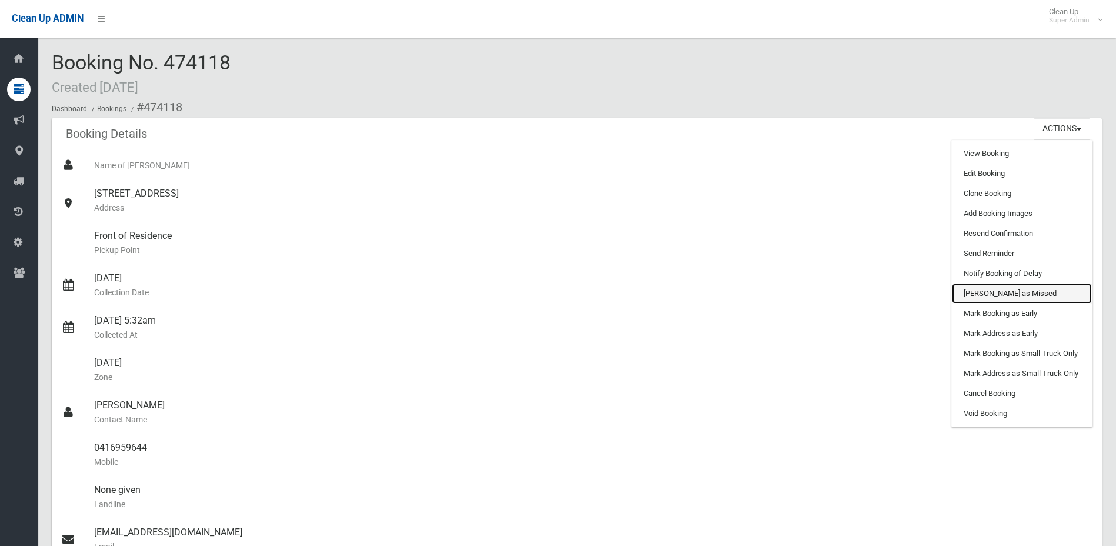
click at [1025, 290] on link "[PERSON_NAME] as Missed" at bounding box center [1022, 294] width 140 height 20
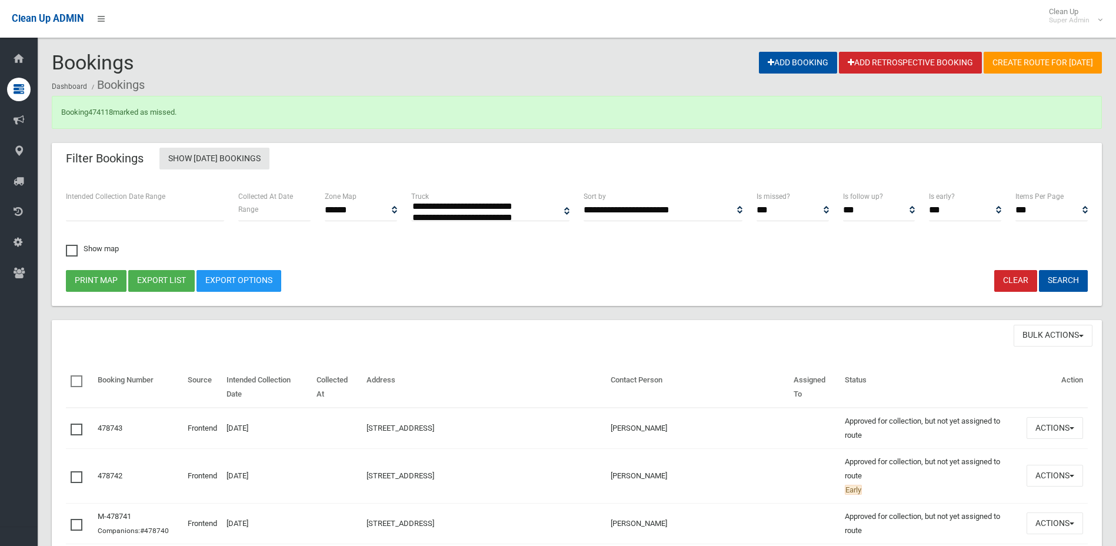
select select
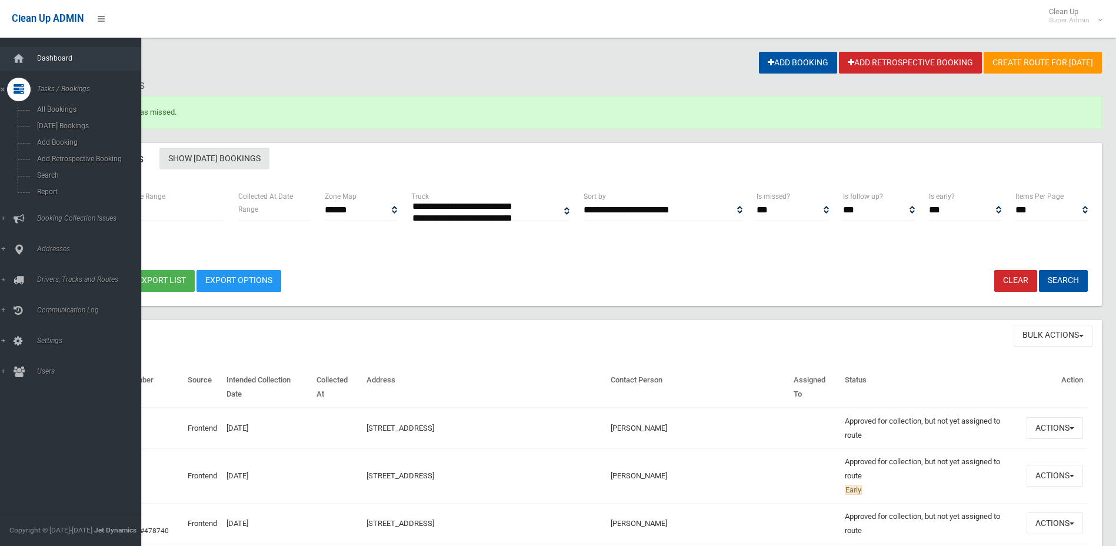
click at [33, 58] on link "Dashboard" at bounding box center [75, 59] width 150 height 24
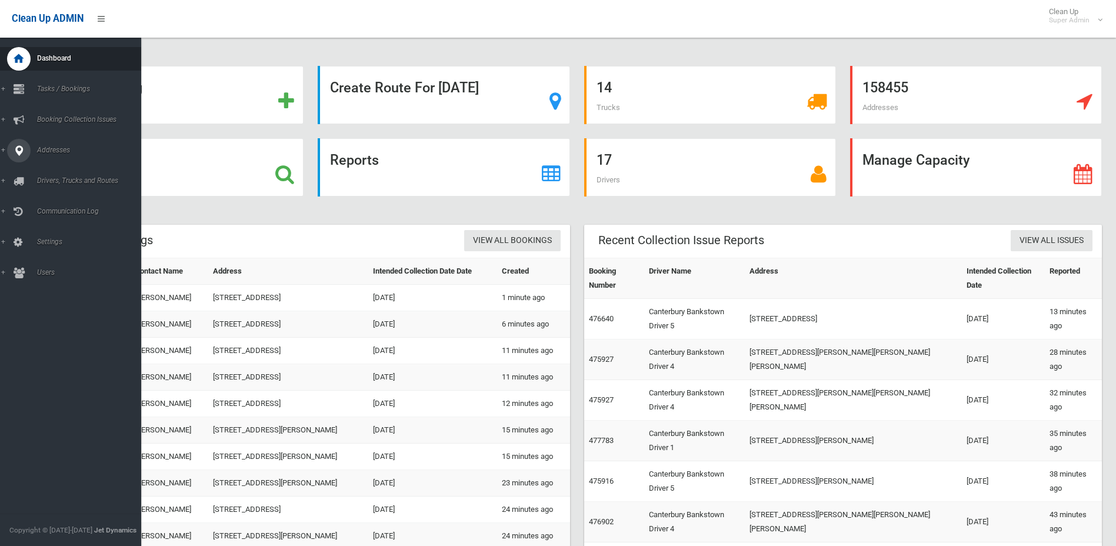
click at [50, 153] on span "Addresses" at bounding box center [92, 150] width 117 height 8
click at [71, 171] on span "All Addresses" at bounding box center [87, 171] width 107 height 8
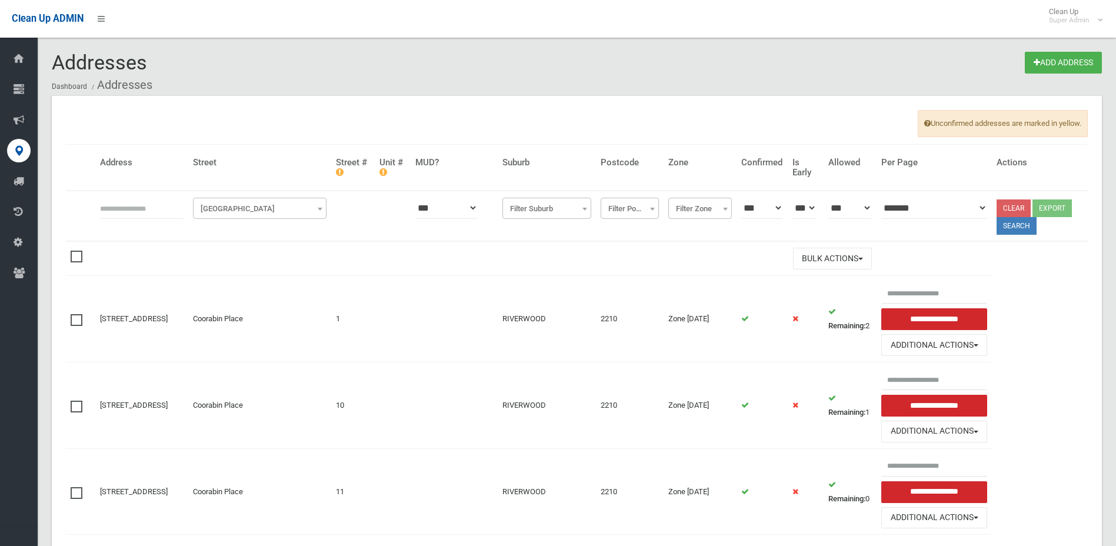
click at [164, 208] on input "text" at bounding box center [142, 208] width 84 height 22
type input "**********"
click button at bounding box center [0, 0] width 0 height 0
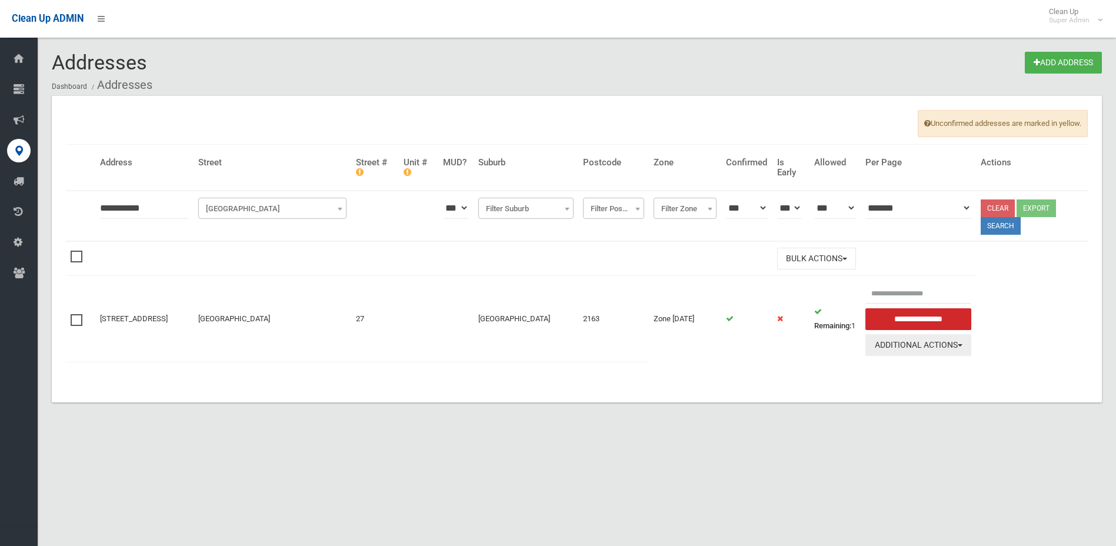
drag, startPoint x: 0, startPoint y: 0, endPoint x: 903, endPoint y: 337, distance: 964.3
click at [903, 337] on button "Additional Actions" at bounding box center [919, 345] width 106 height 22
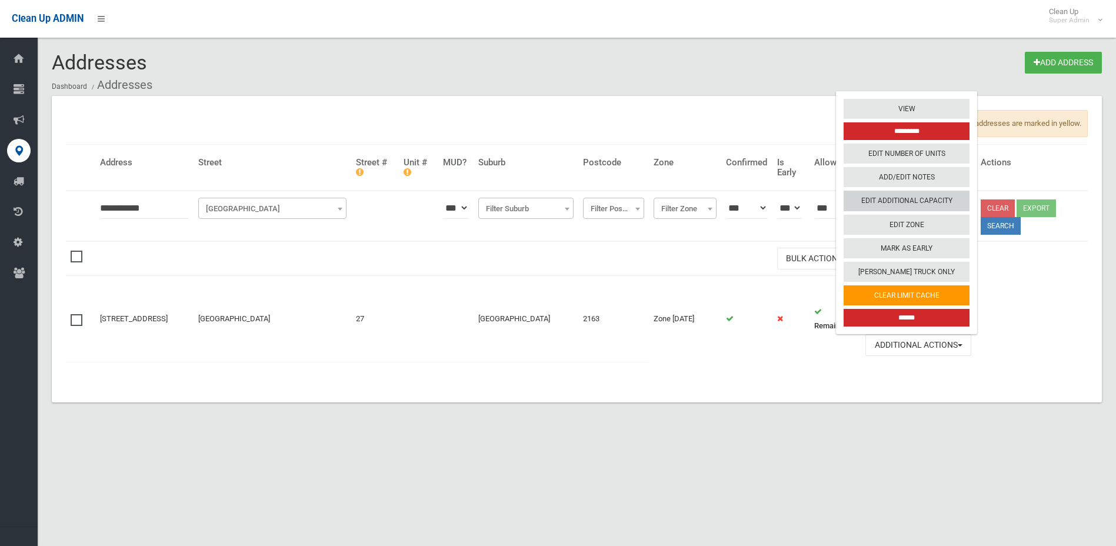
click at [916, 202] on link "Edit Additional Capacity" at bounding box center [907, 201] width 126 height 20
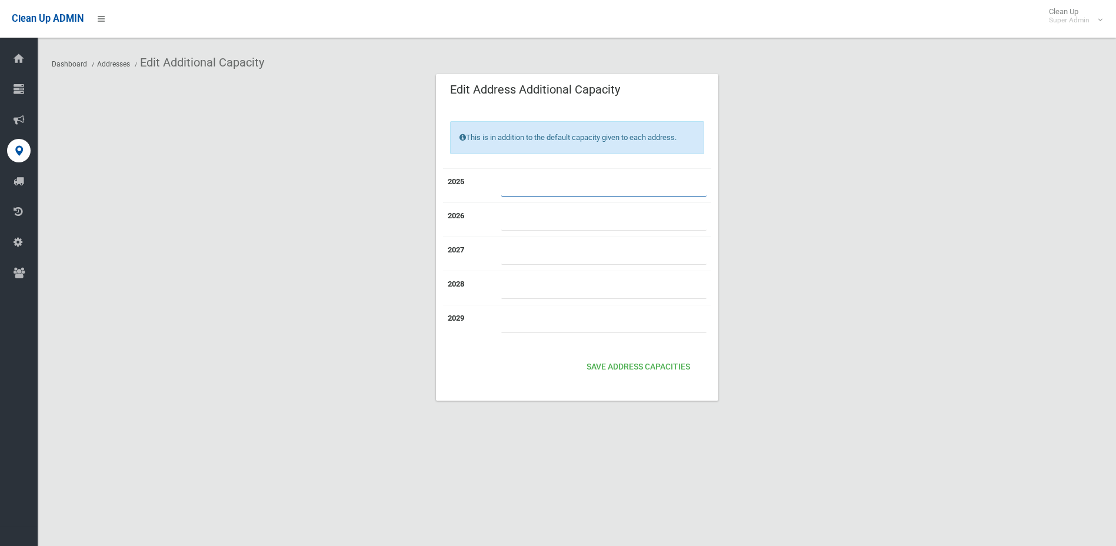
click at [566, 176] on input "*" at bounding box center [603, 186] width 205 height 22
type input "*"
click at [667, 364] on button "Save Address capacities" at bounding box center [638, 368] width 113 height 22
